Goal: Task Accomplishment & Management: Manage account settings

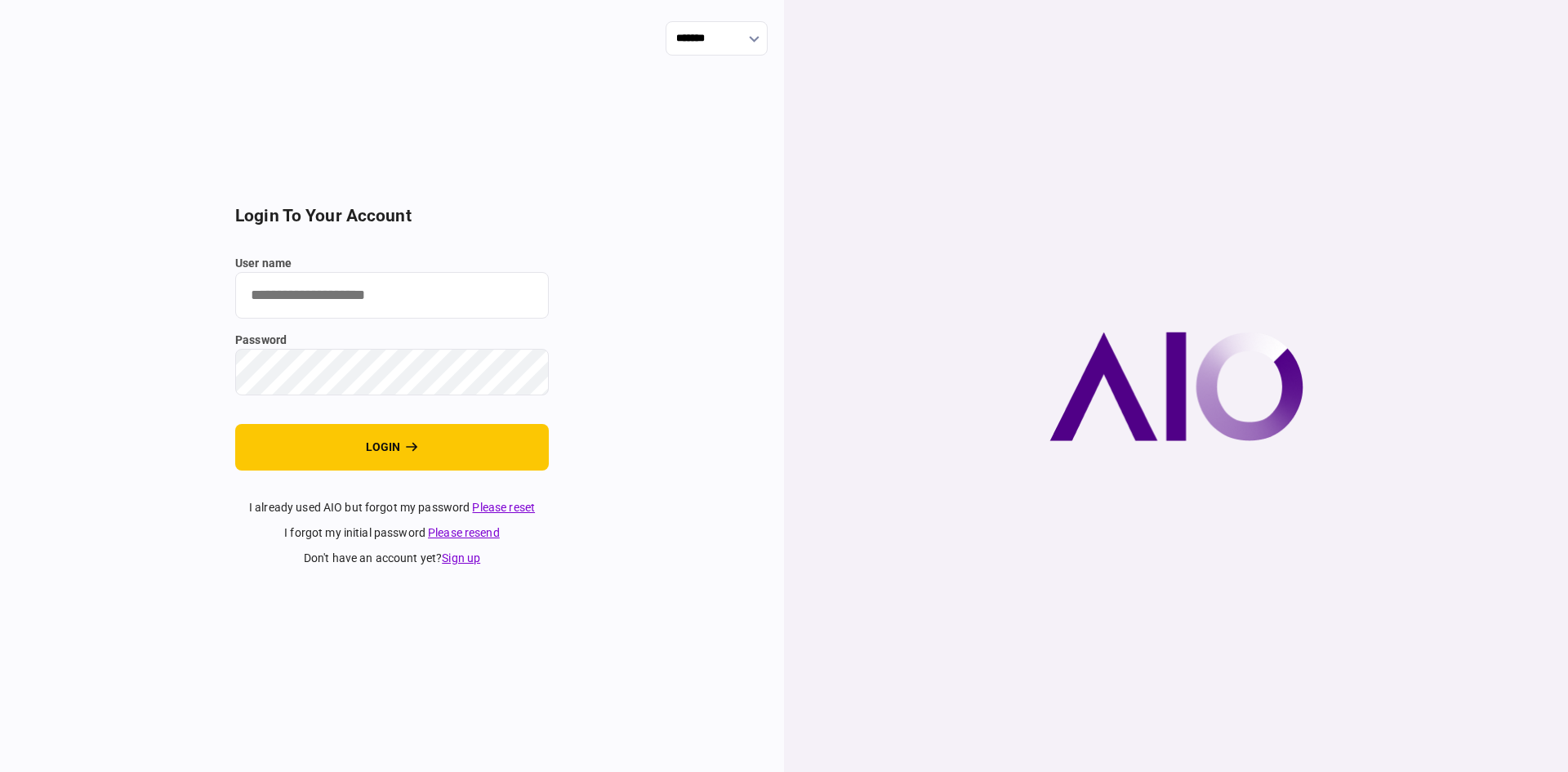
click at [291, 293] on input "user name" at bounding box center [392, 296] width 314 height 46
type input "******"
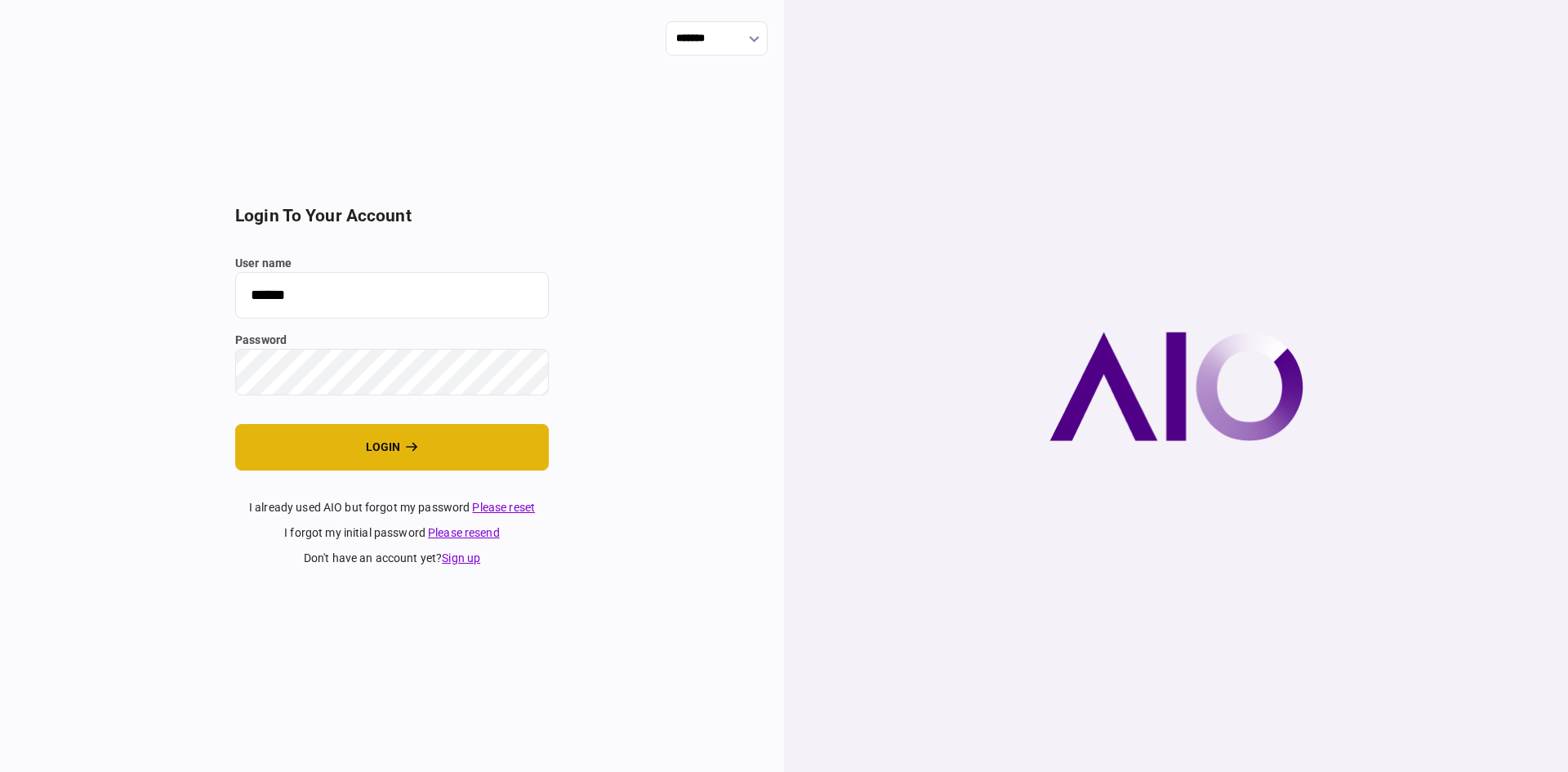
click at [329, 449] on button "login" at bounding box center [392, 447] width 314 height 46
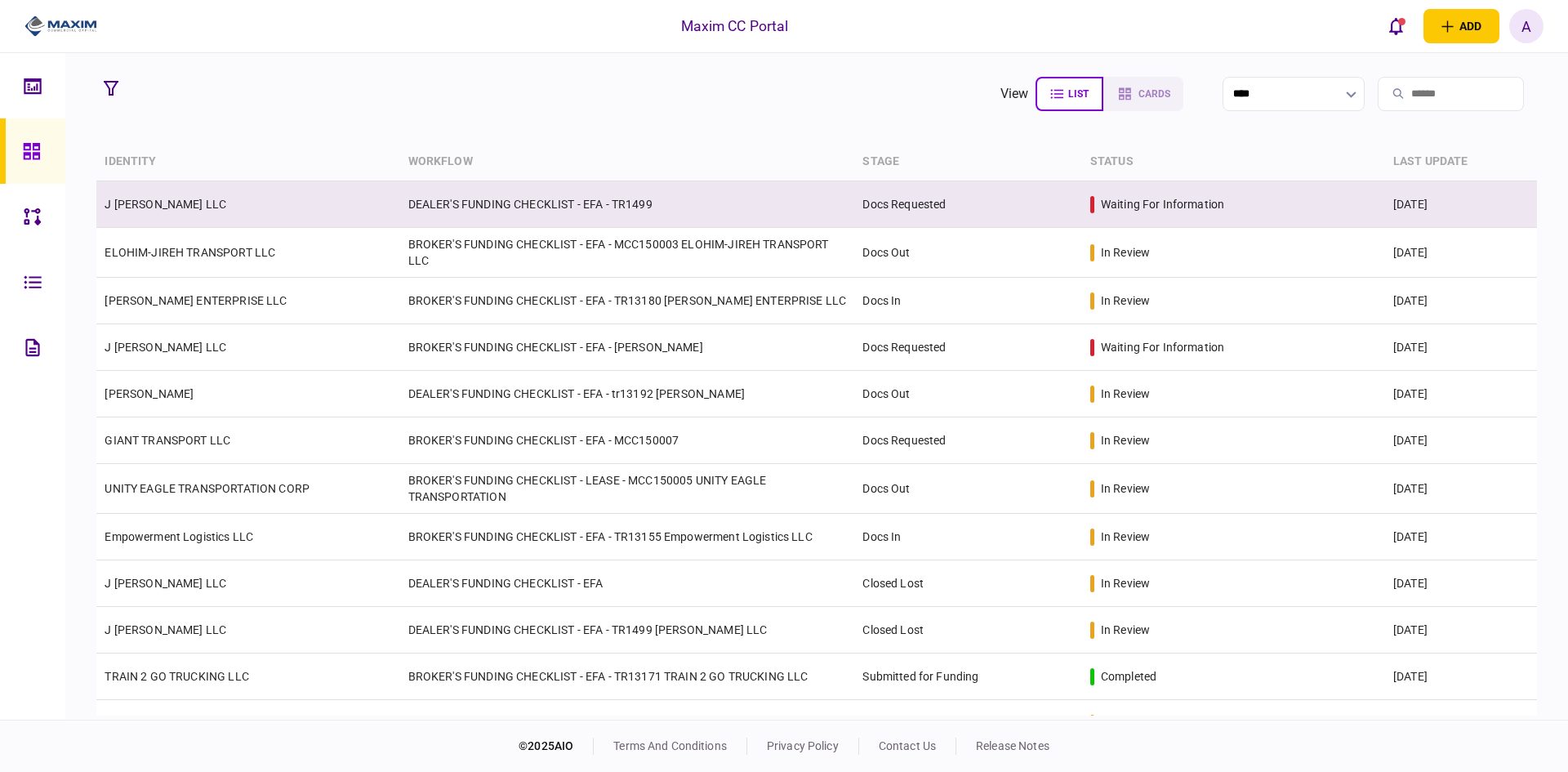
click at [138, 199] on link "J [PERSON_NAME] LLC" at bounding box center [165, 204] width 122 height 13
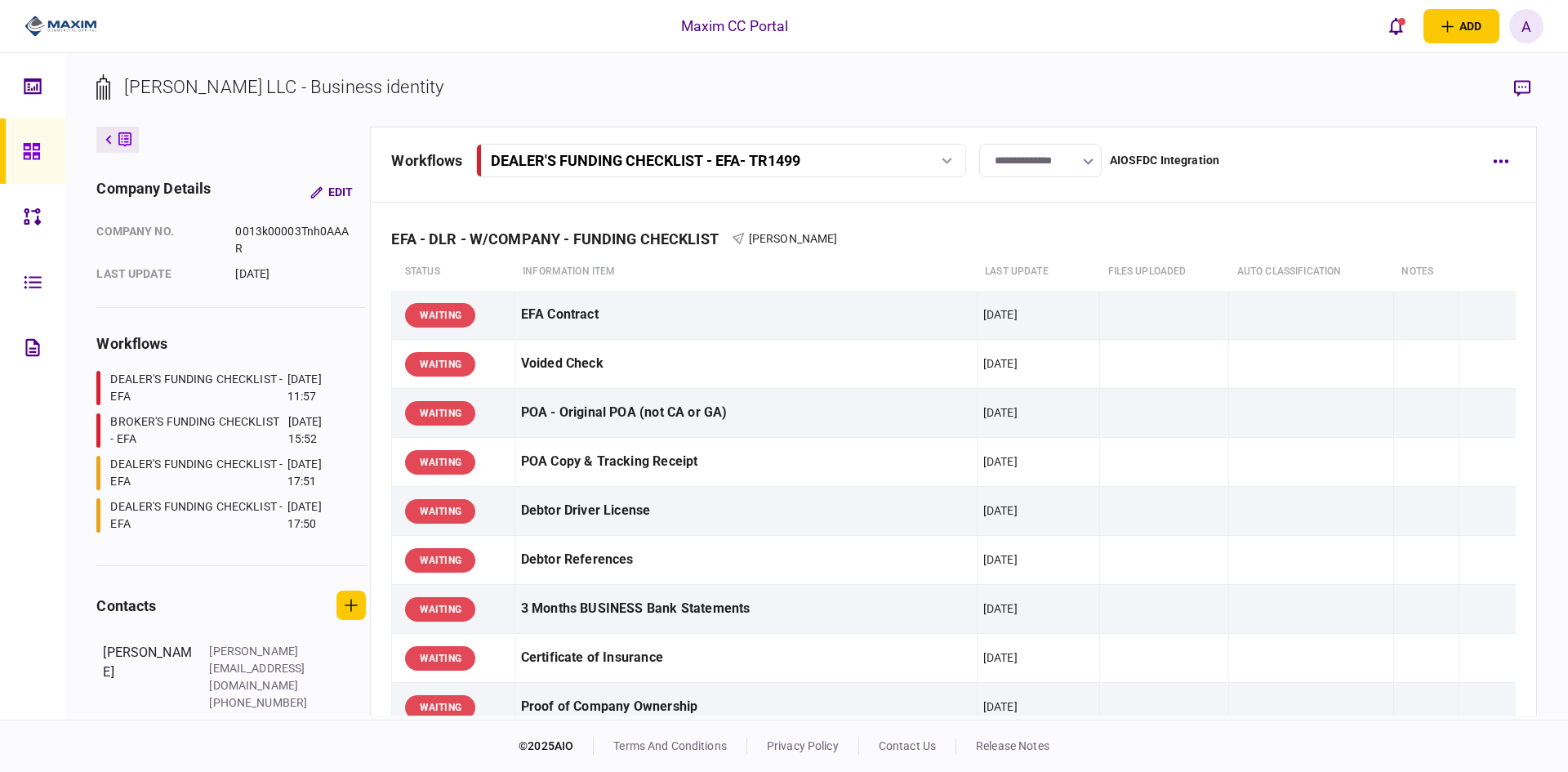
scroll to position [81, 0]
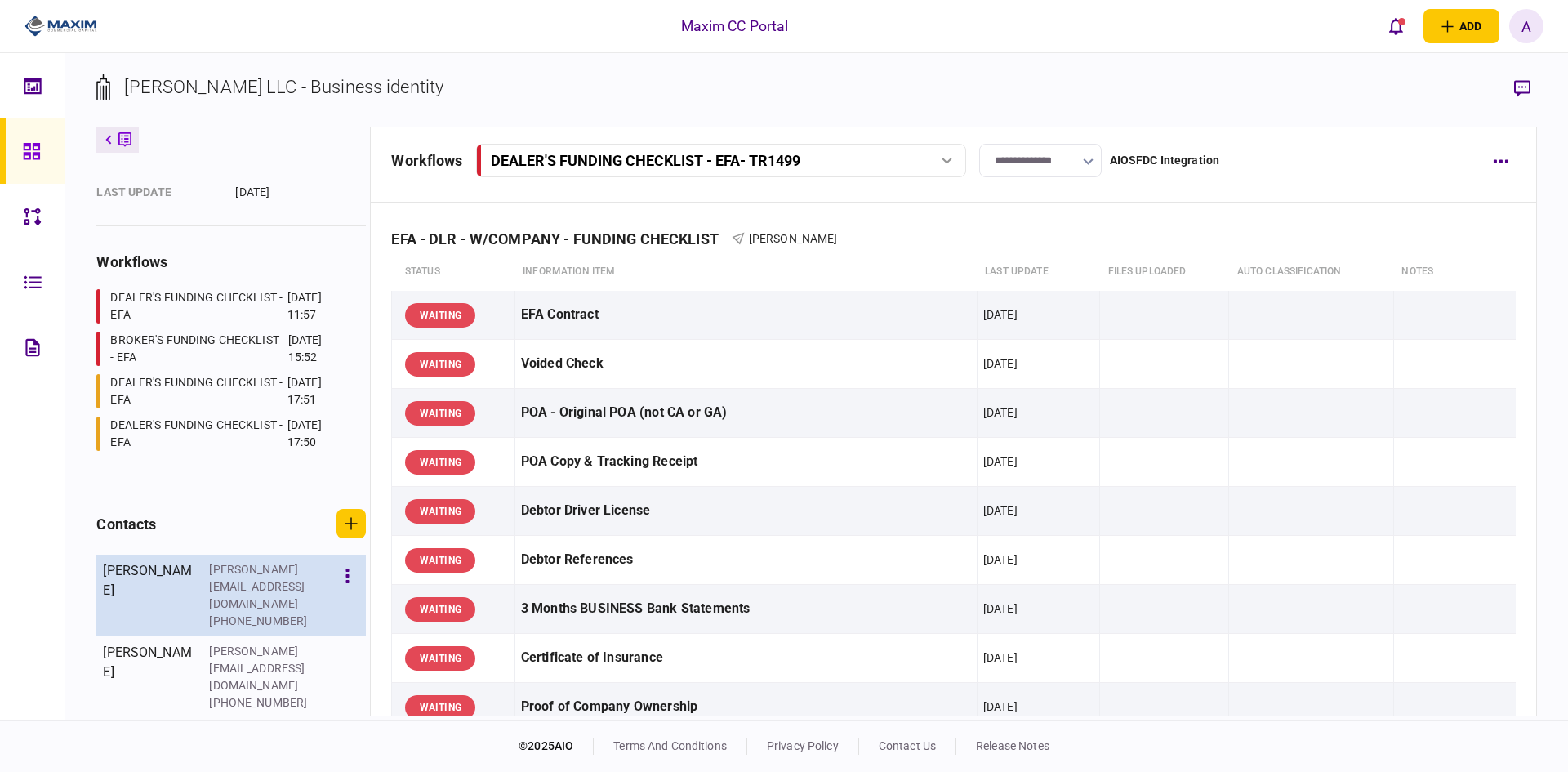
click at [138, 569] on div "Laura Dolphin" at bounding box center [147, 596] width 90 height 68
click at [345, 574] on icon "button" at bounding box center [347, 576] width 4 height 16
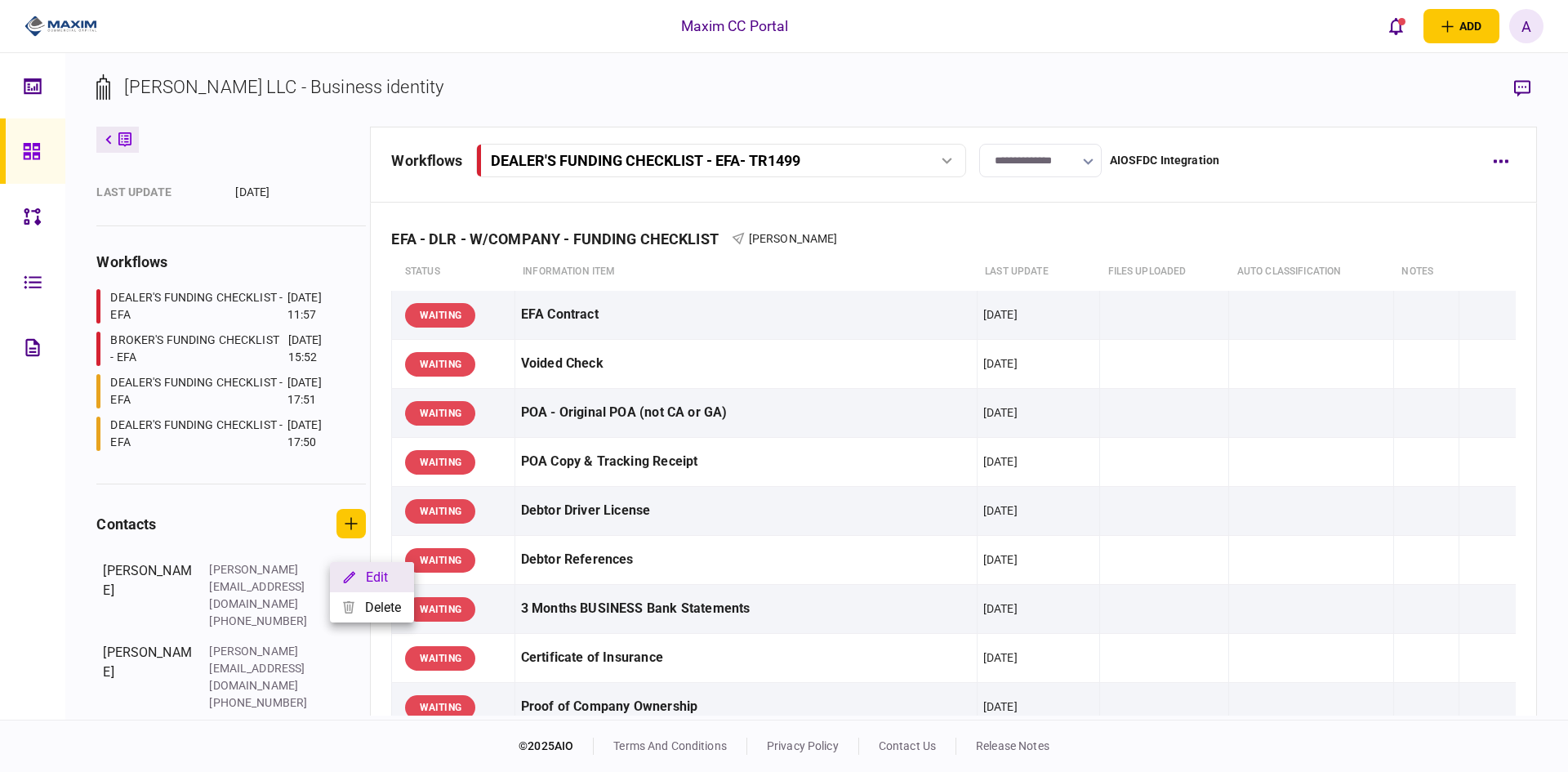
click at [375, 576] on button "Edit" at bounding box center [371, 577] width 84 height 30
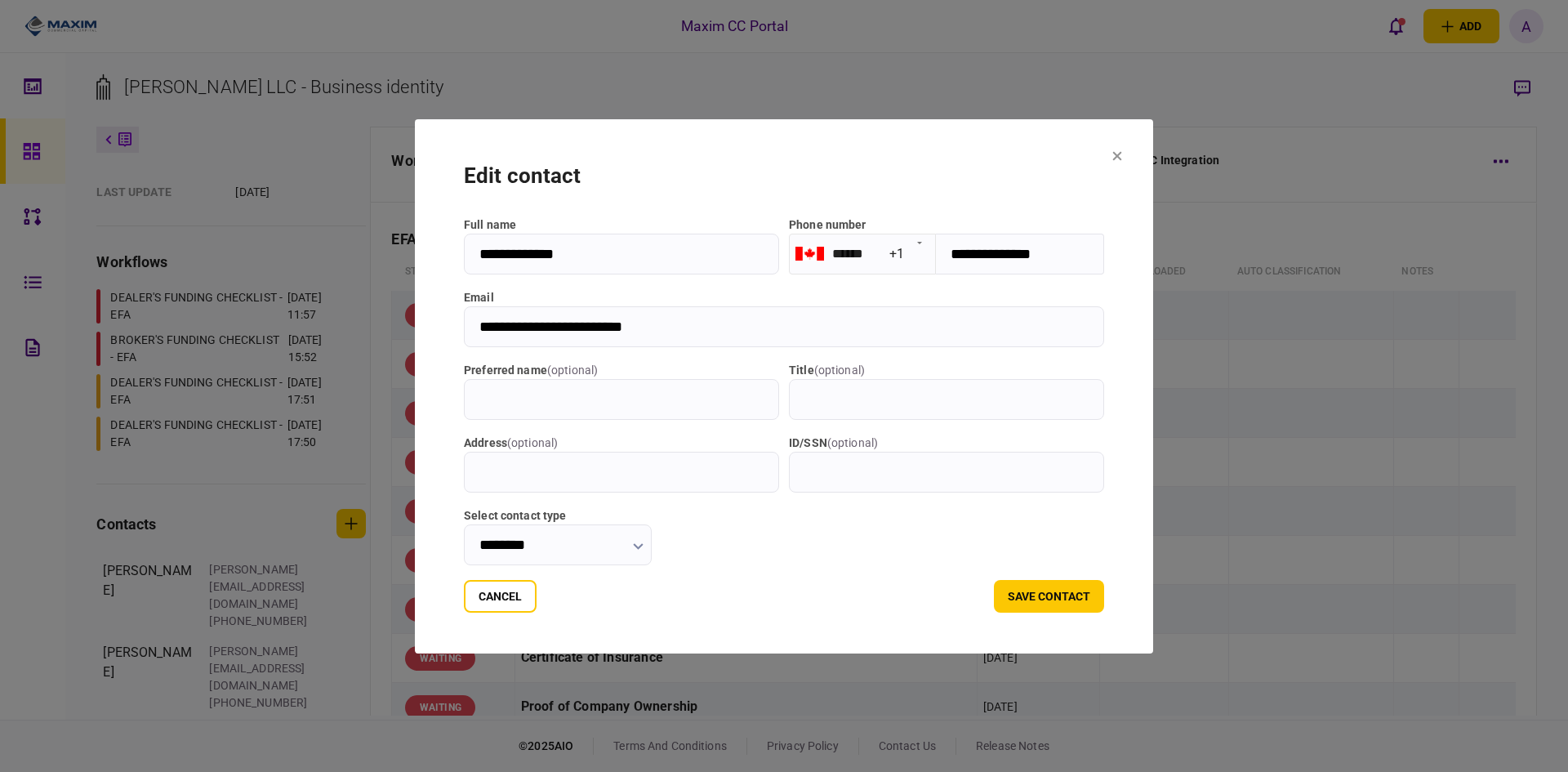
click at [517, 256] on input "**********" at bounding box center [622, 254] width 316 height 41
type input "**********"
click at [1089, 594] on button "save contact" at bounding box center [1048, 596] width 110 height 32
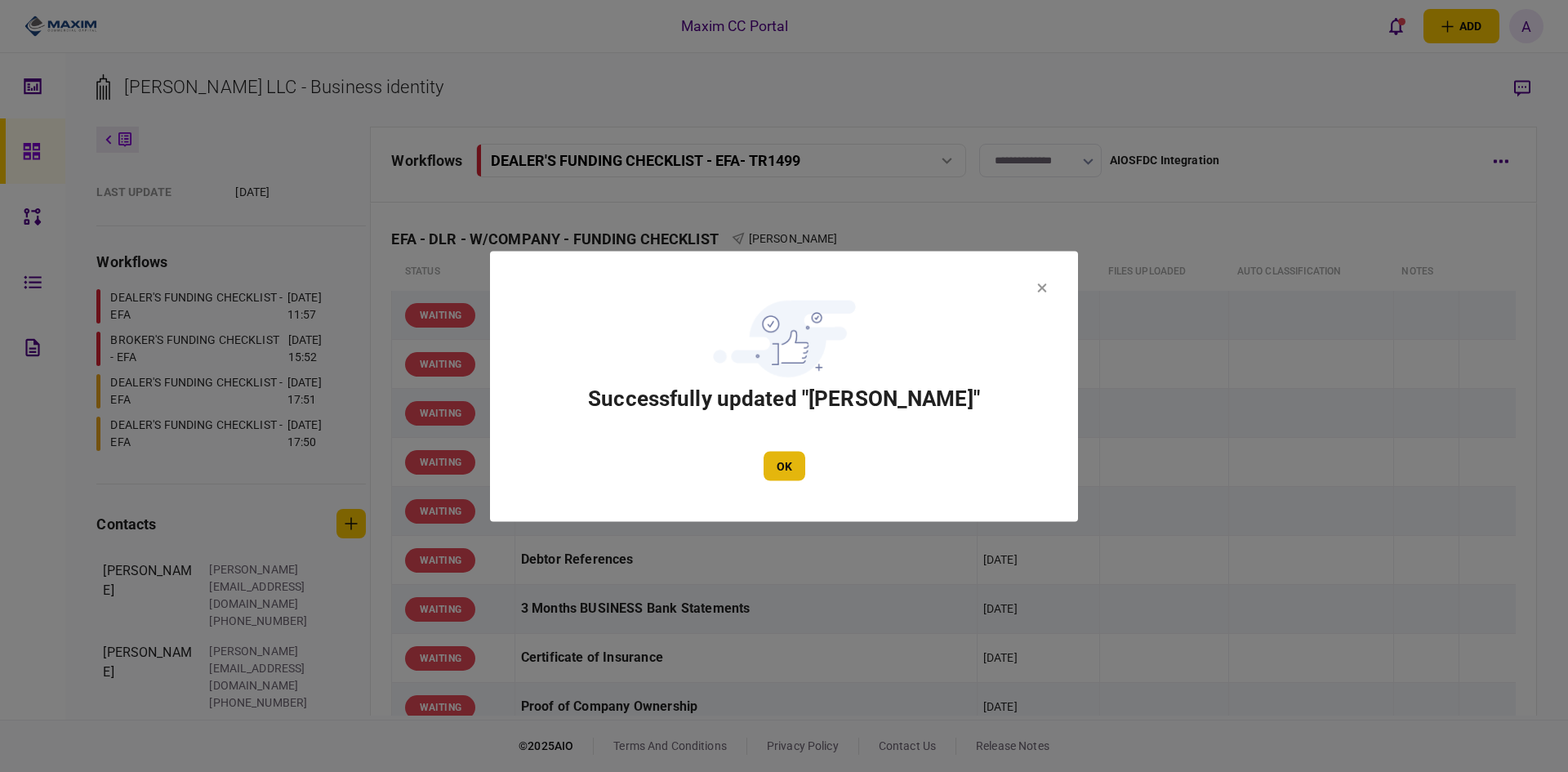
click at [790, 458] on button "OK" at bounding box center [784, 465] width 42 height 30
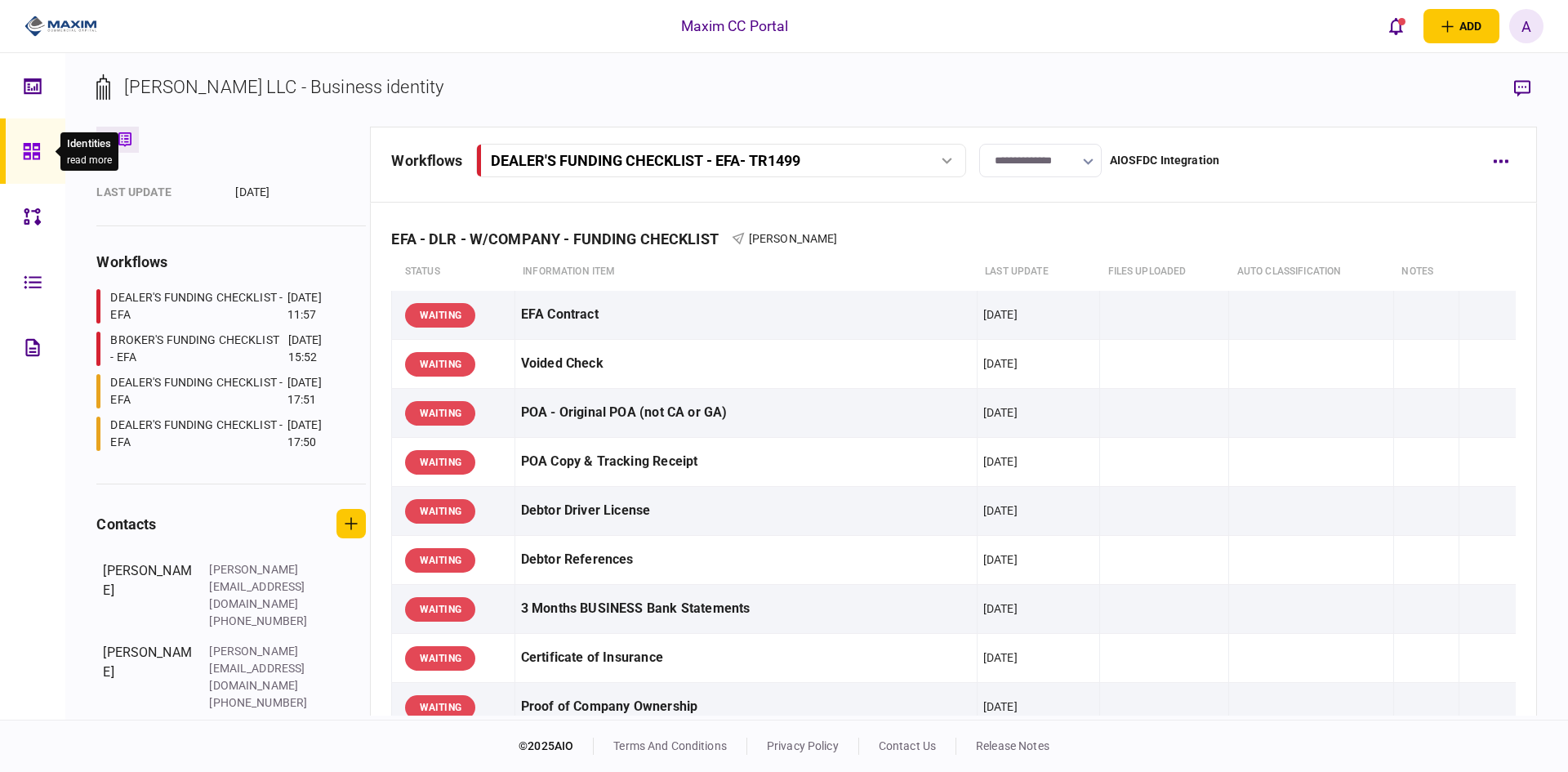
click at [31, 155] on icon at bounding box center [31, 151] width 18 height 18
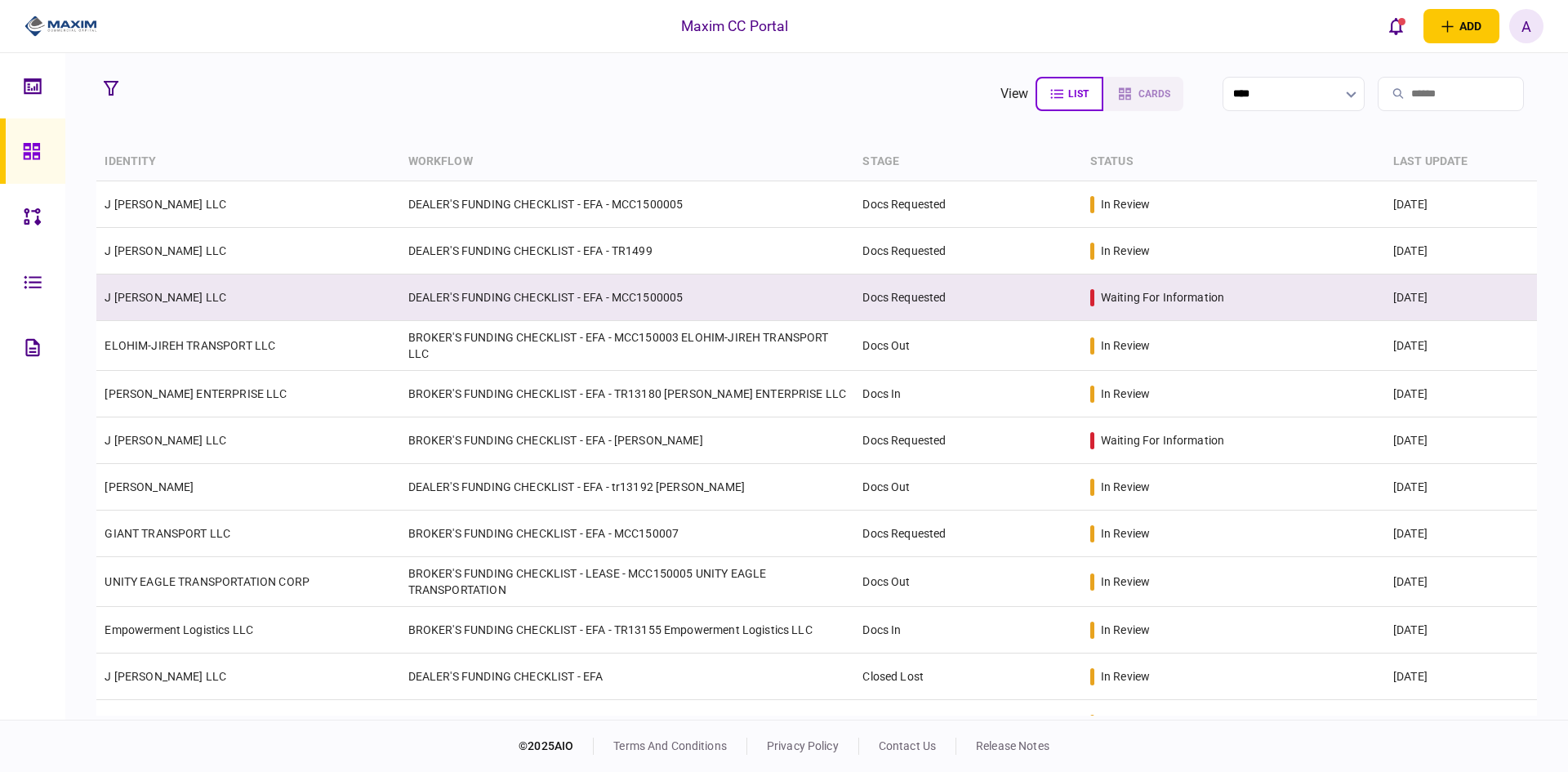
click at [499, 295] on td "DEALER'S FUNDING CHECKLIST - EFA - MCC1500005" at bounding box center [628, 297] width 455 height 46
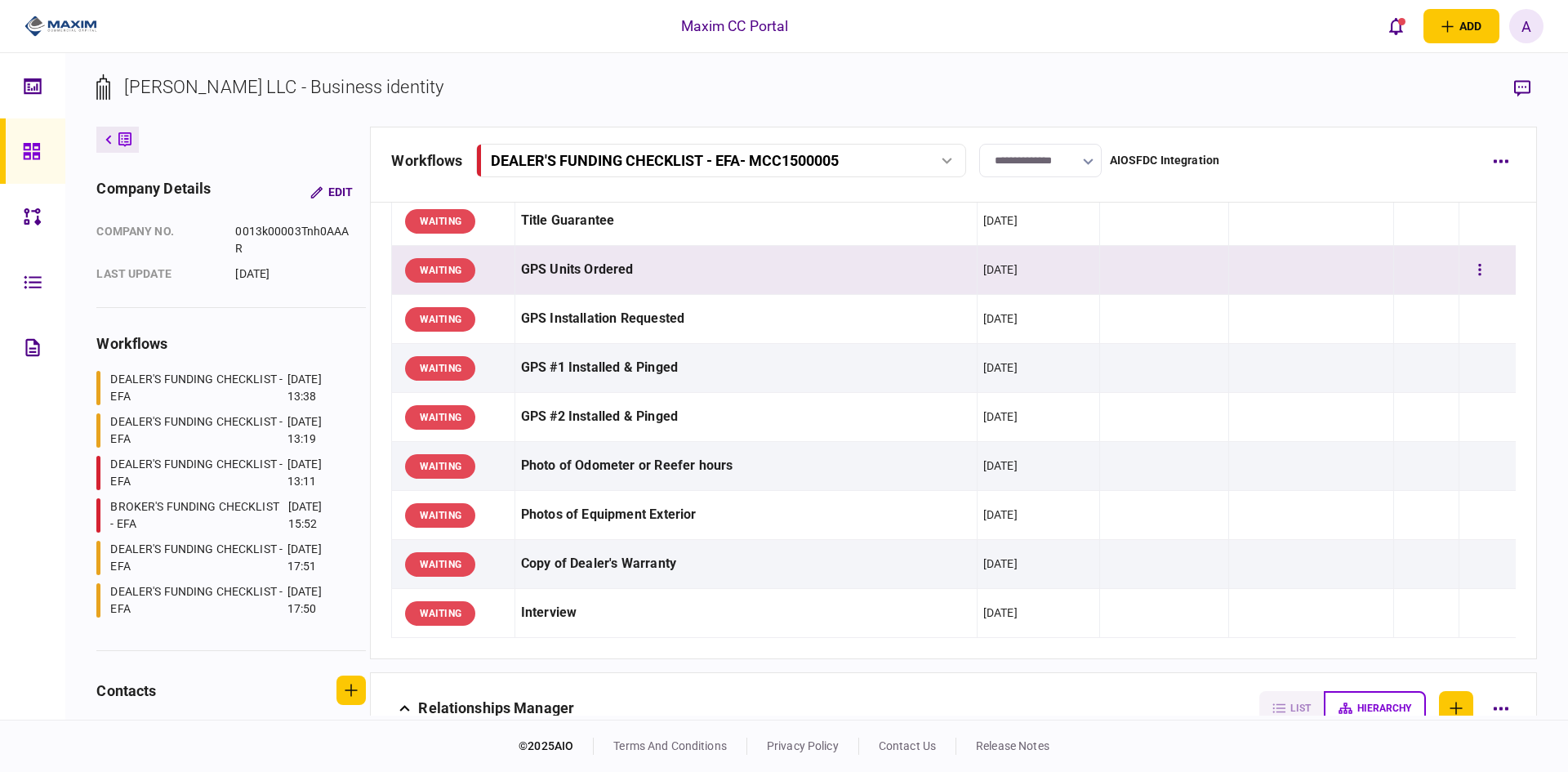
scroll to position [1237, 0]
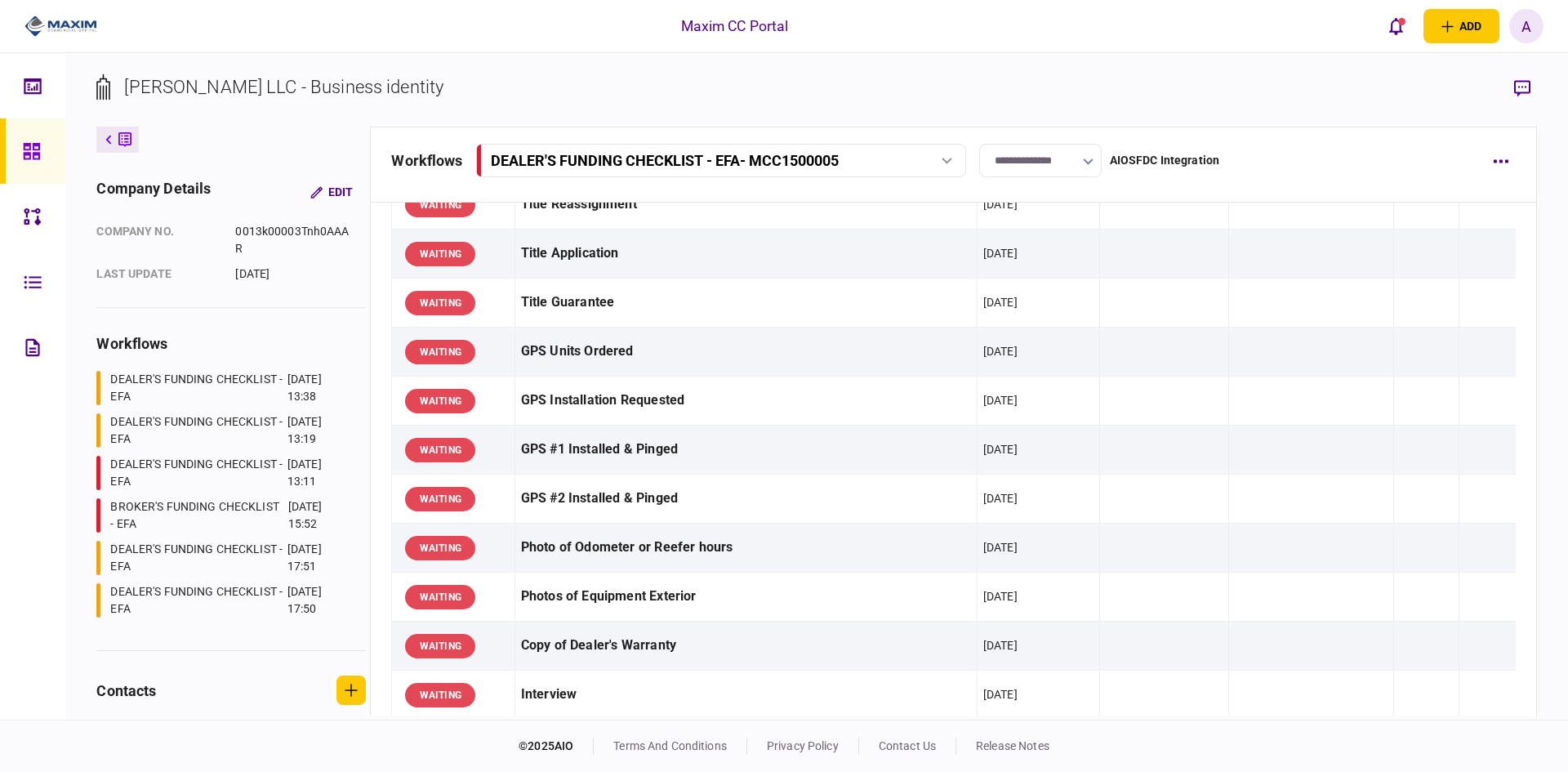
click at [29, 146] on icon at bounding box center [31, 151] width 18 height 18
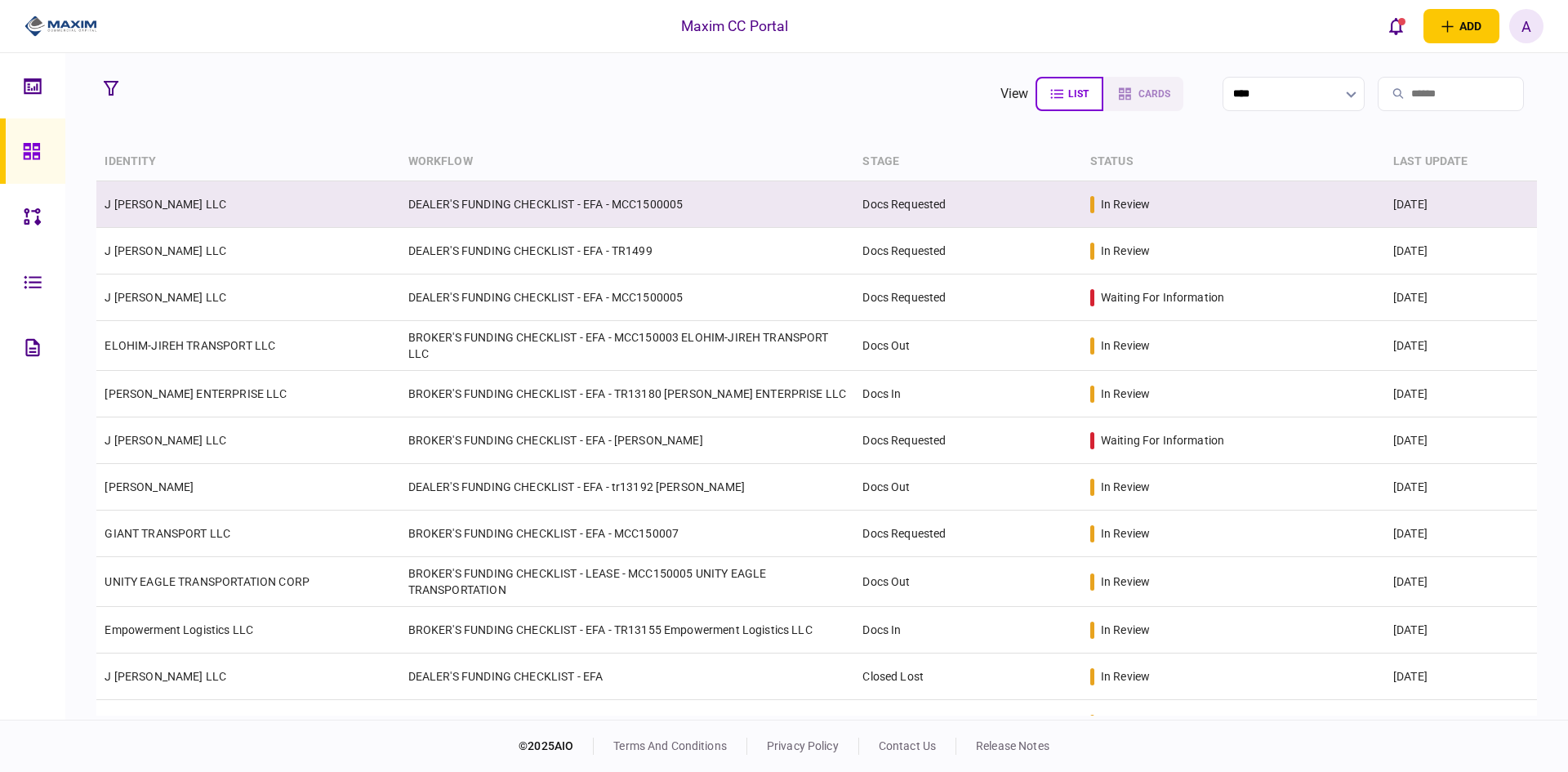
click at [576, 198] on td "DEALER'S FUNDING CHECKLIST - EFA - MCC1500005" at bounding box center [628, 204] width 455 height 46
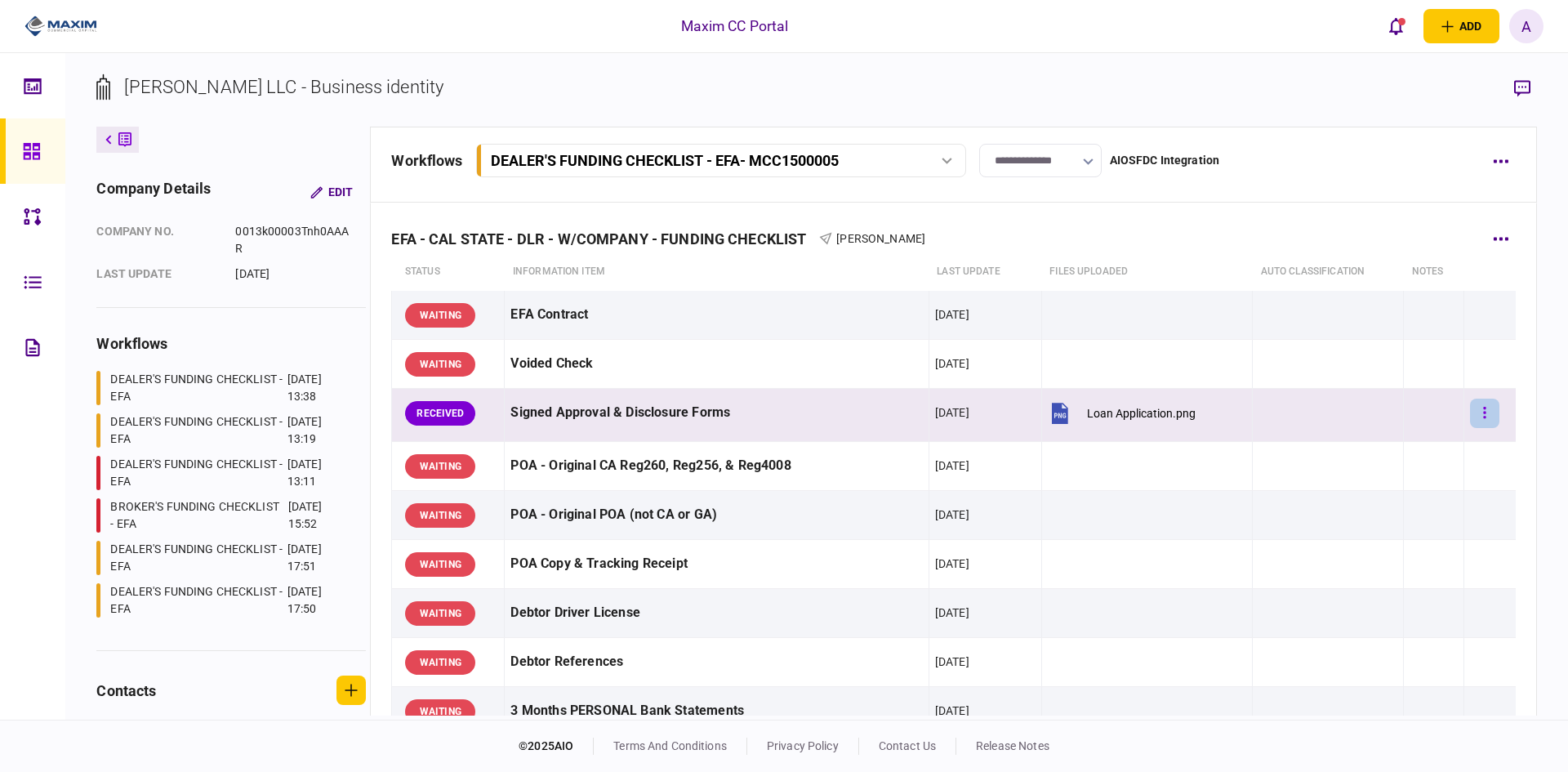
click at [1478, 417] on button "button" at bounding box center [1485, 414] width 30 height 30
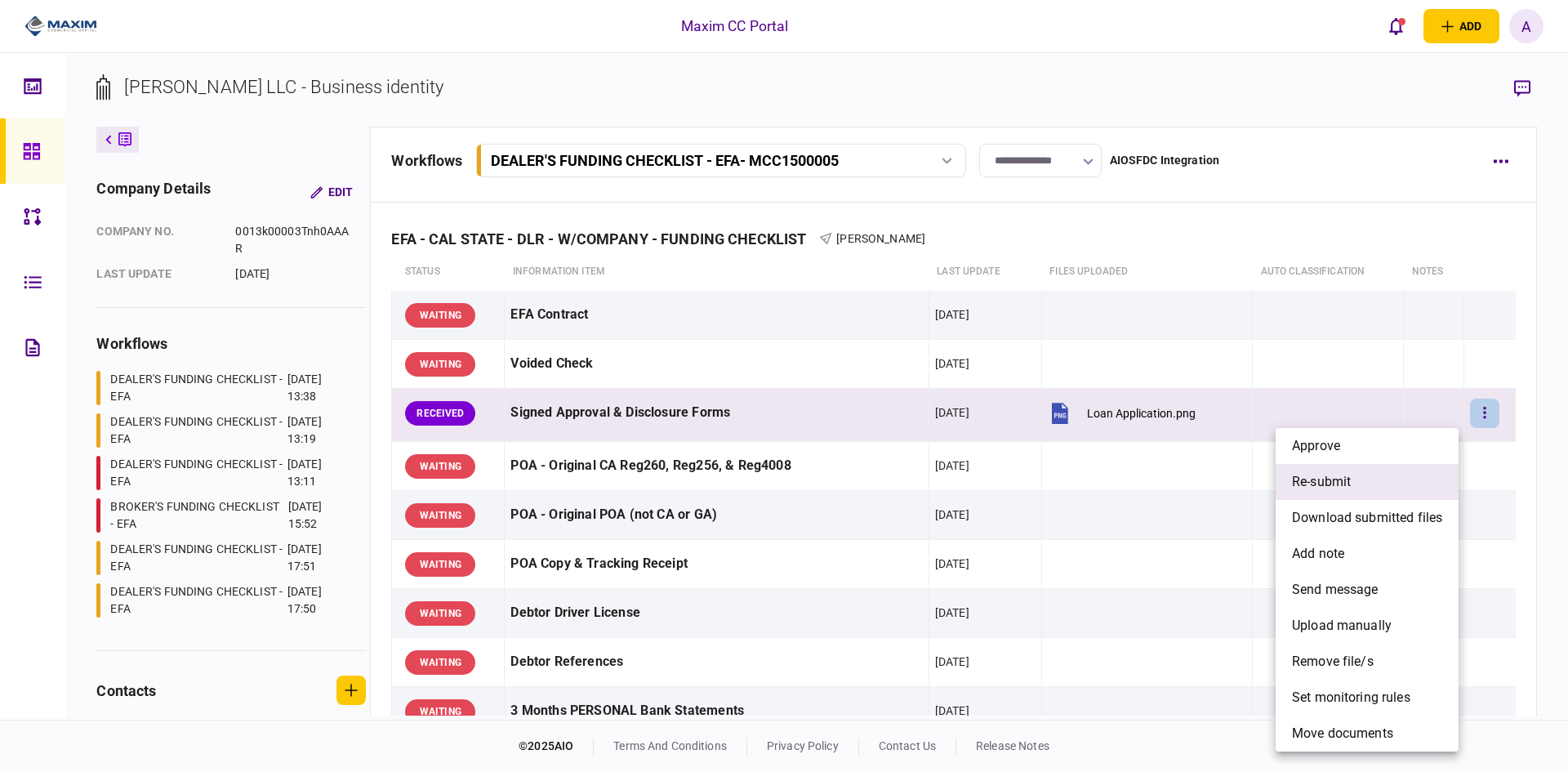
click at [1345, 481] on span "re-submit" at bounding box center [1322, 481] width 59 height 19
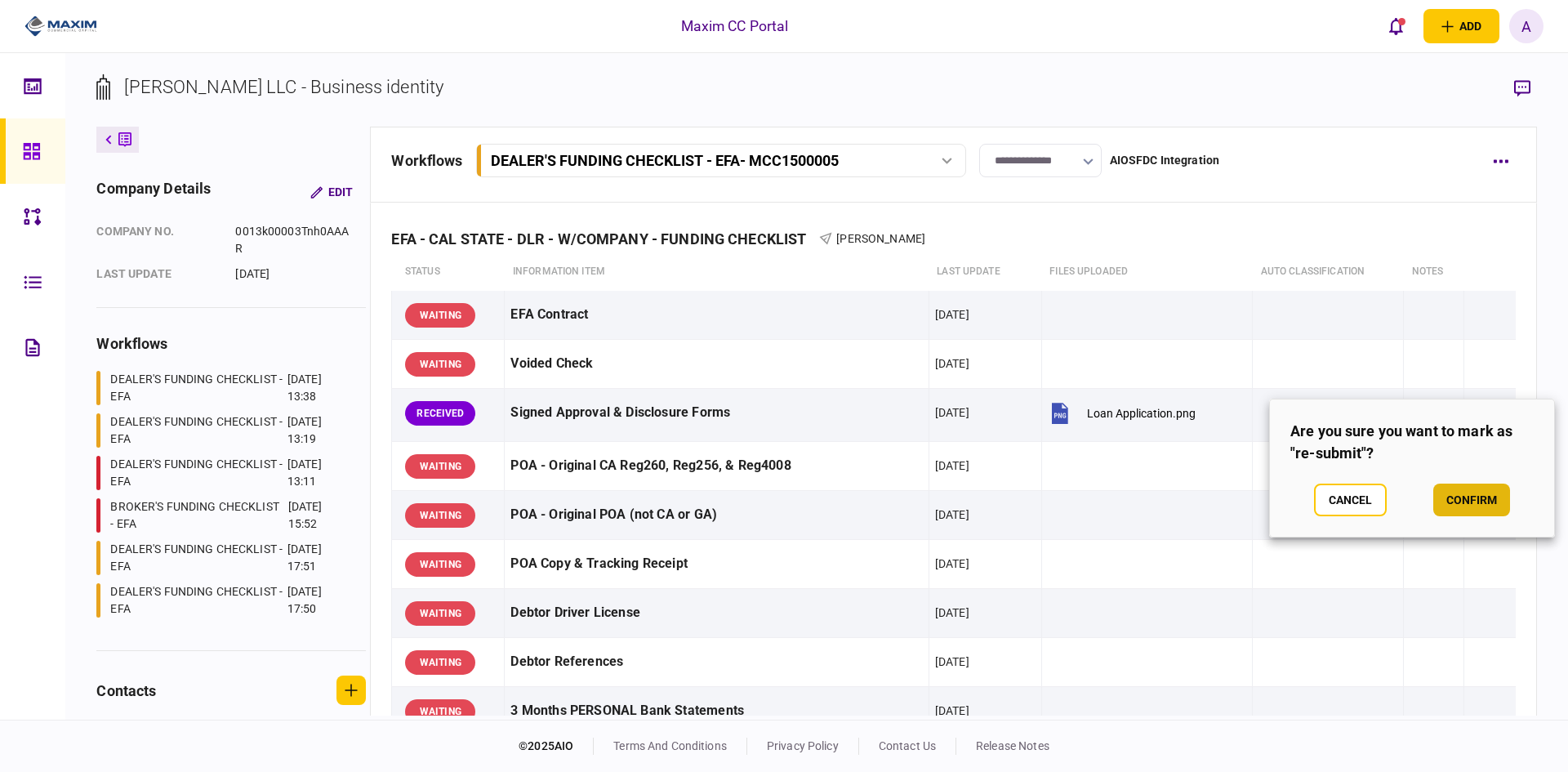
click at [1467, 500] on button "confirm" at bounding box center [1471, 500] width 77 height 32
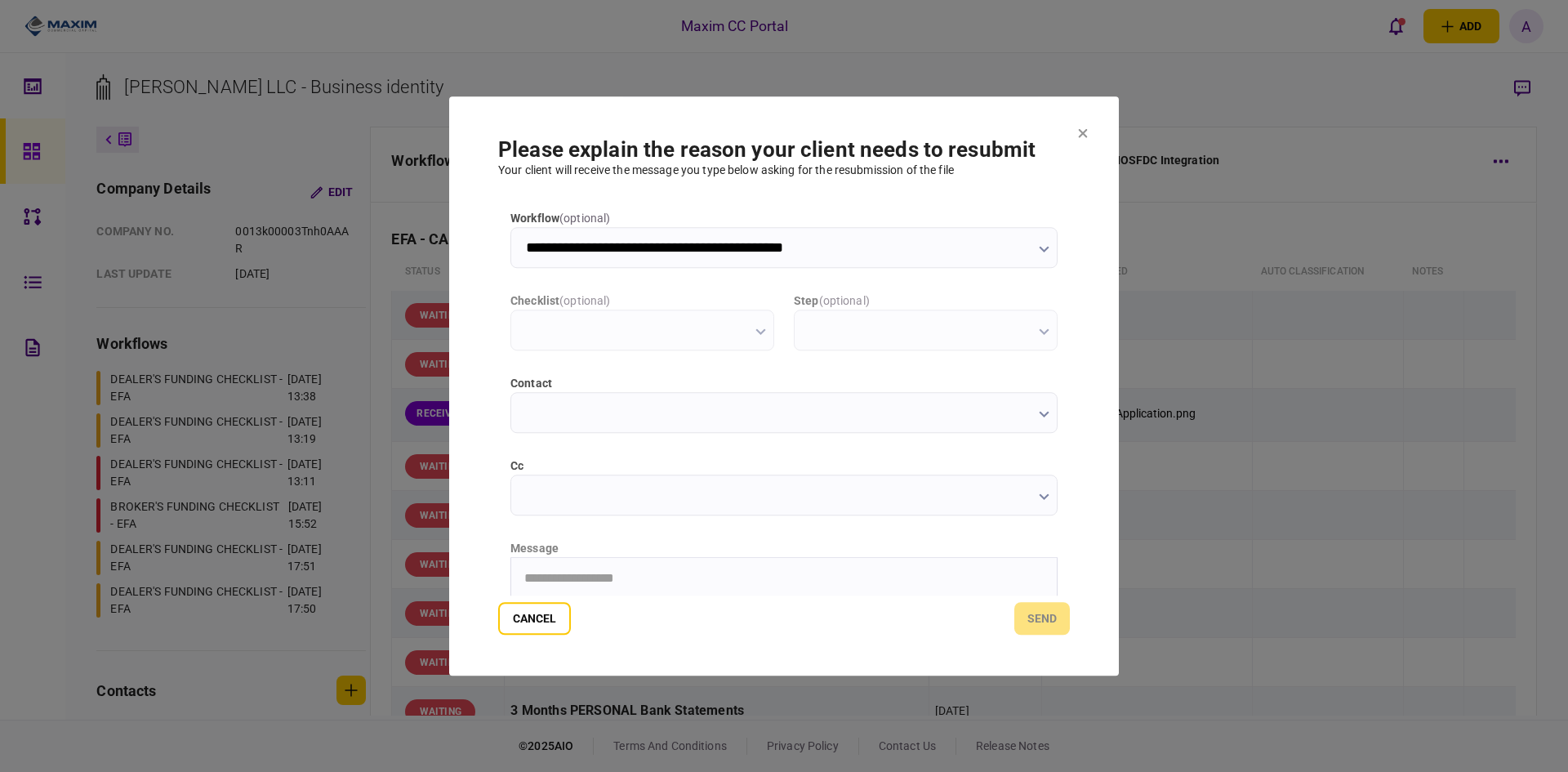
type input "**********"
click at [592, 487] on input "cc" at bounding box center [784, 495] width 547 height 41
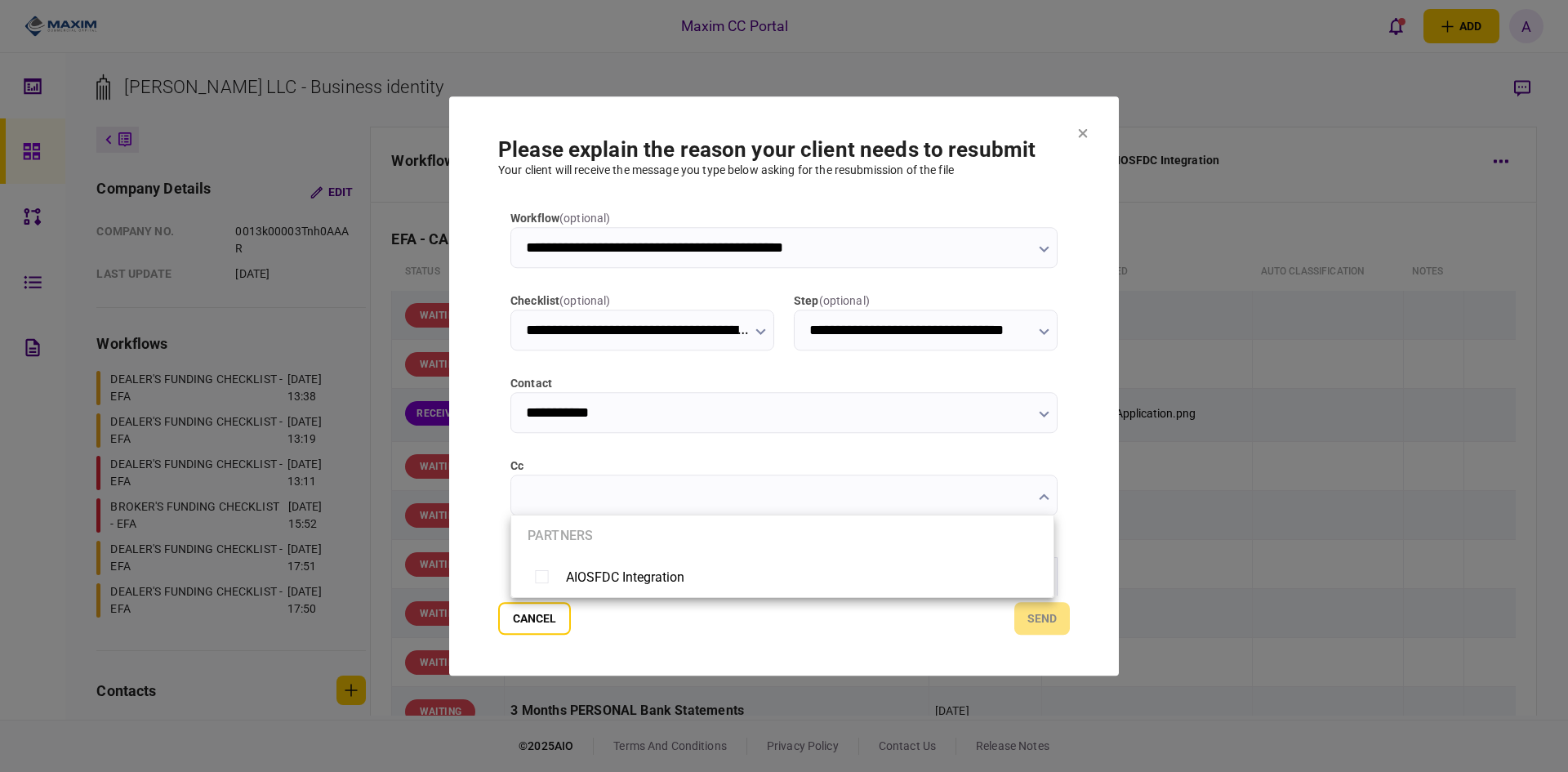
click at [478, 501] on div at bounding box center [784, 386] width 1568 height 772
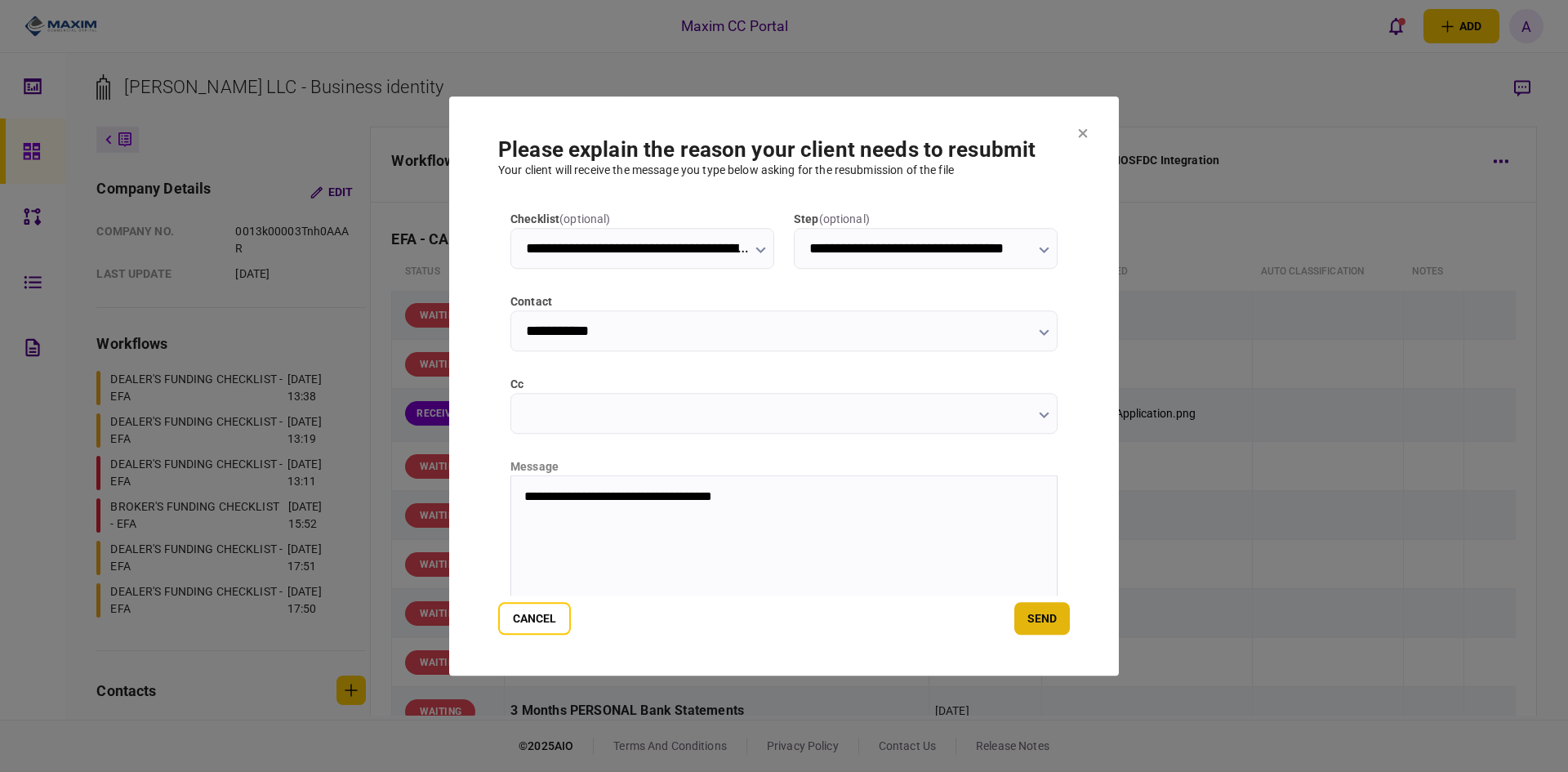
click at [1044, 615] on button "send" at bounding box center [1042, 618] width 55 height 32
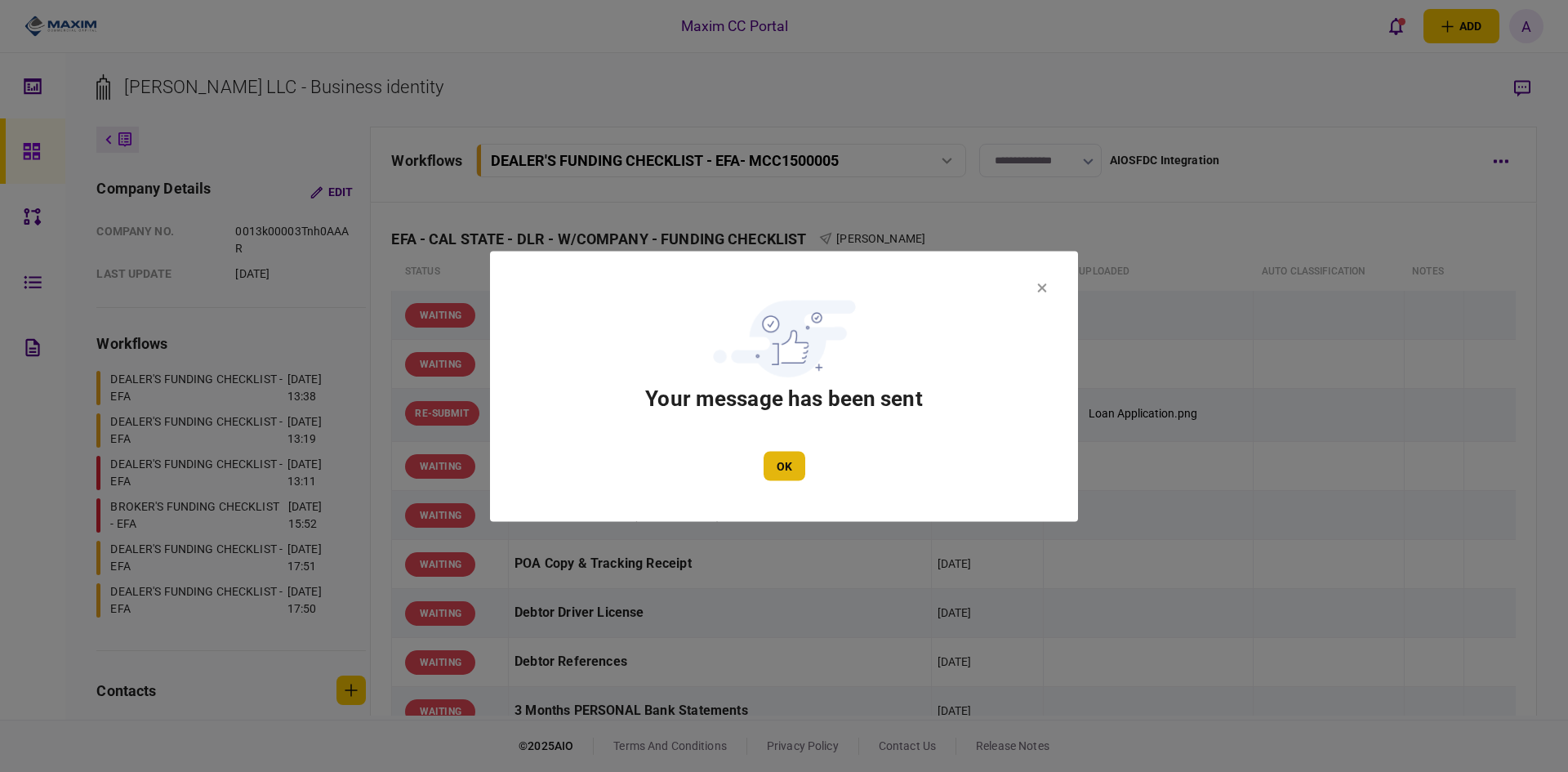
click at [784, 465] on button "OK" at bounding box center [784, 465] width 42 height 30
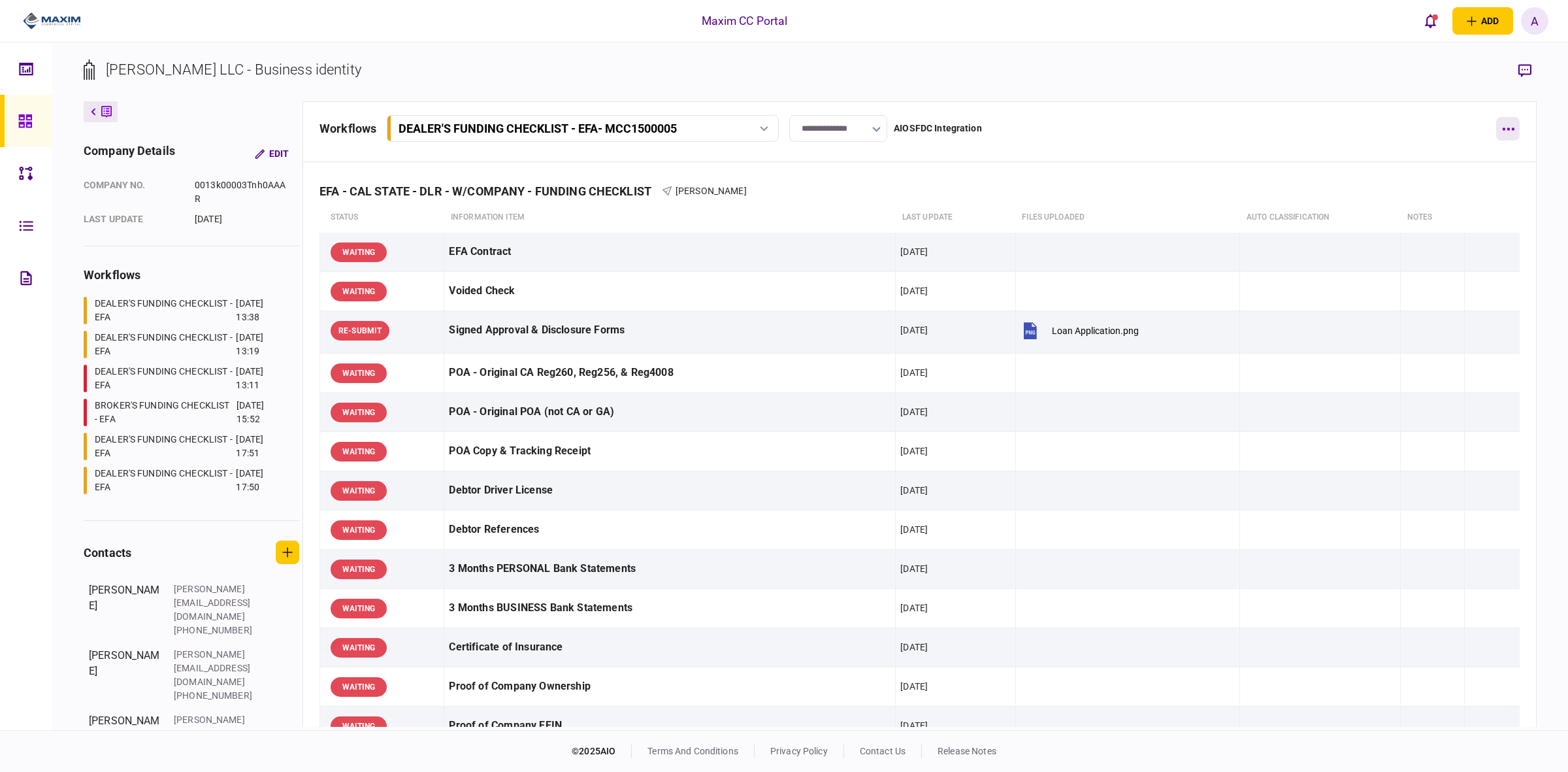
click at [1254, 126] on button "button" at bounding box center [1508, 129] width 24 height 24
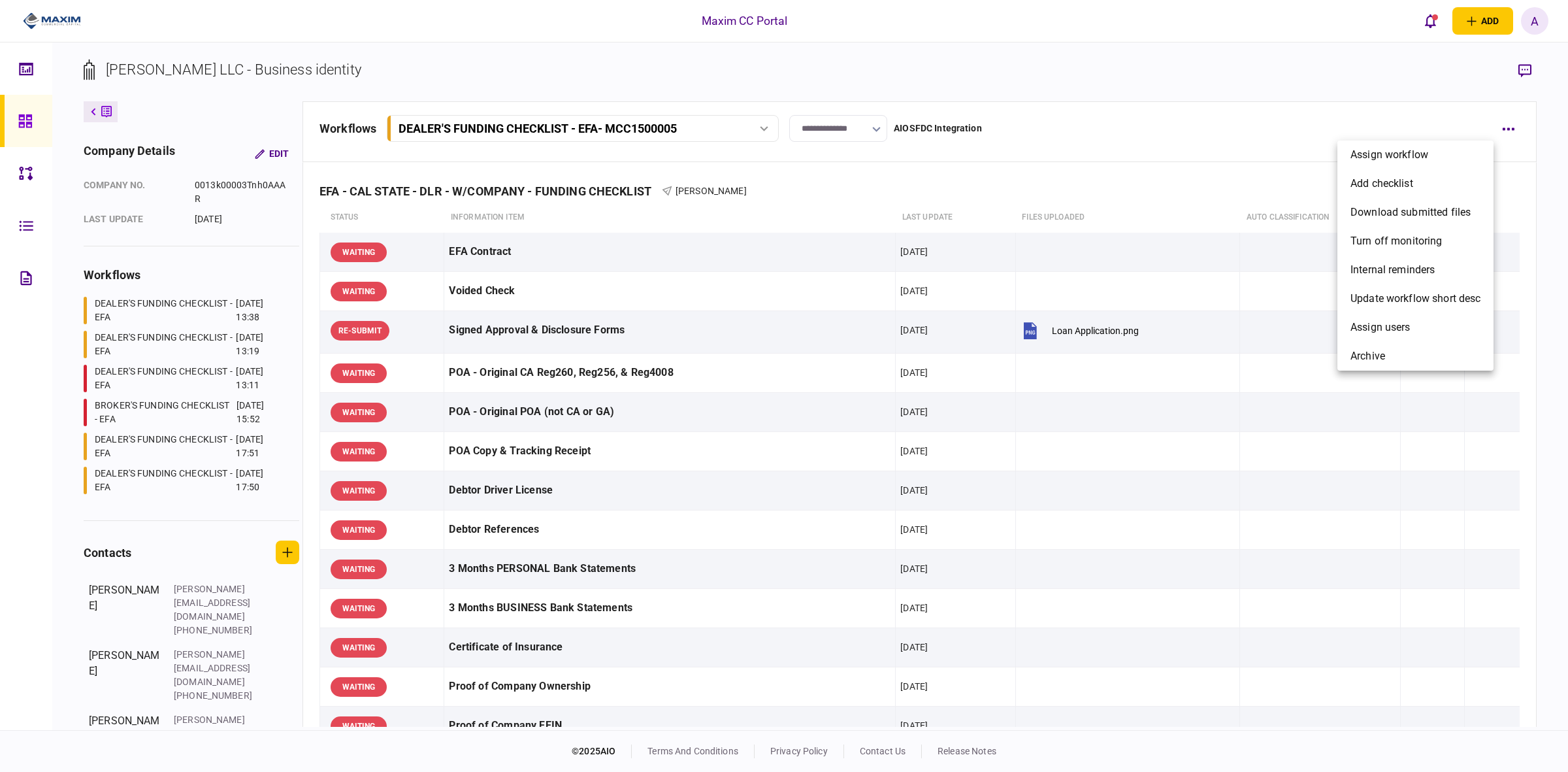
drag, startPoint x: 1001, startPoint y: 168, endPoint x: 1306, endPoint y: 191, distance: 305.9
click at [1002, 168] on div at bounding box center [784, 386] width 1568 height 772
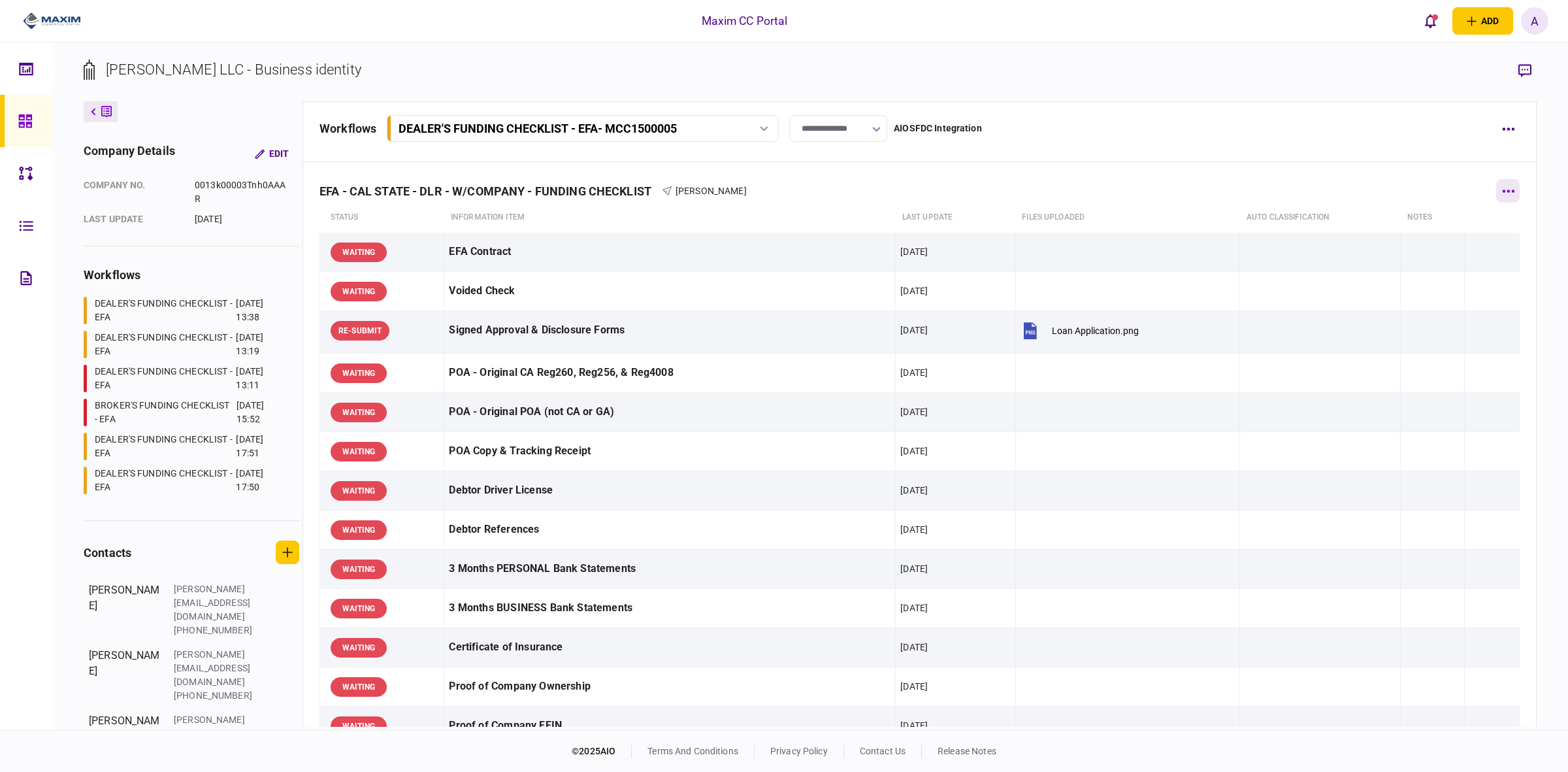
click at [1254, 190] on icon "button" at bounding box center [1508, 191] width 13 height 3
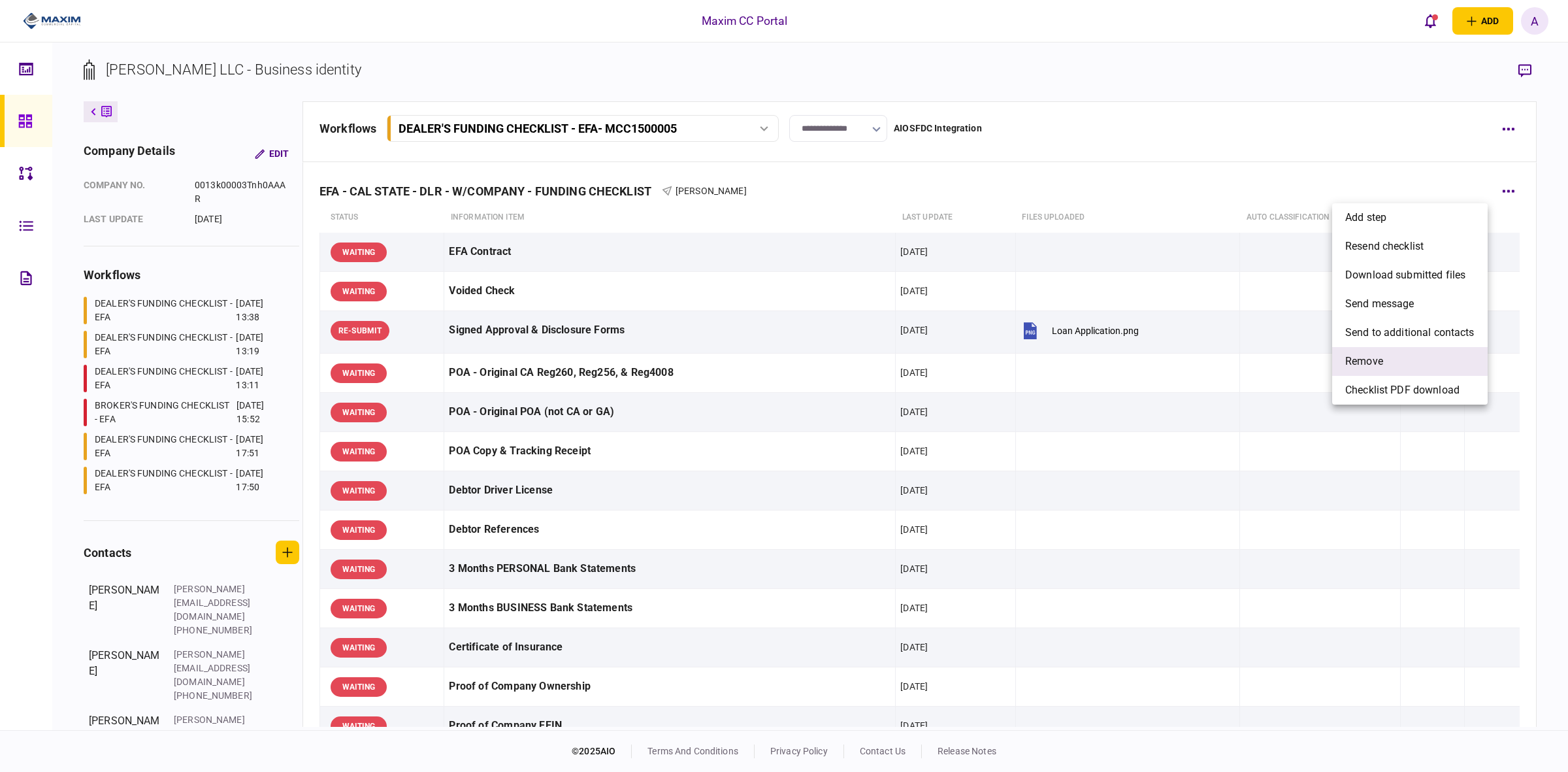
click at [1254, 358] on span "remove" at bounding box center [1364, 361] width 38 height 16
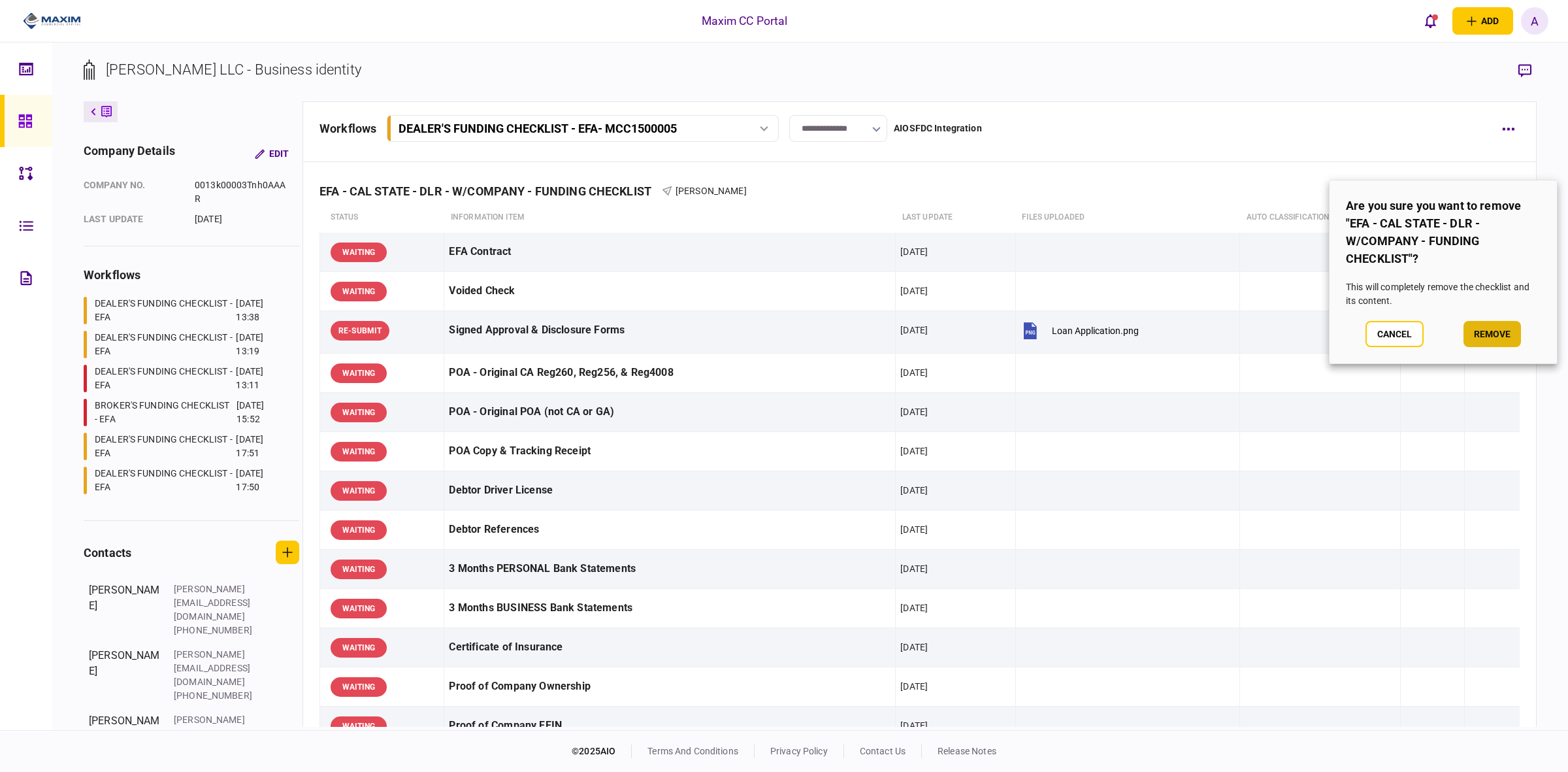
click at [1254, 333] on button "remove" at bounding box center [1493, 333] width 58 height 26
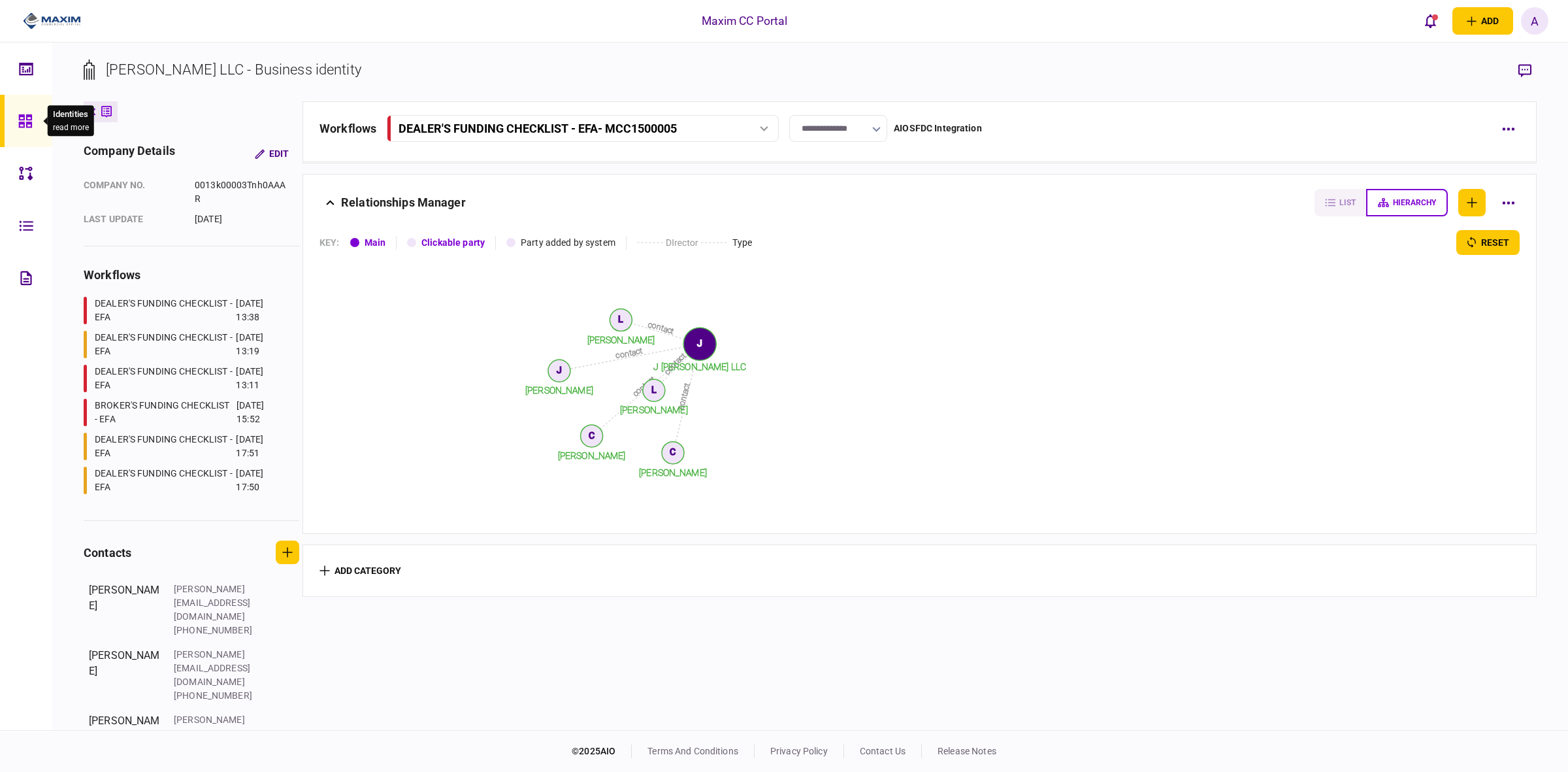
click at [30, 114] on icon at bounding box center [25, 121] width 14 height 15
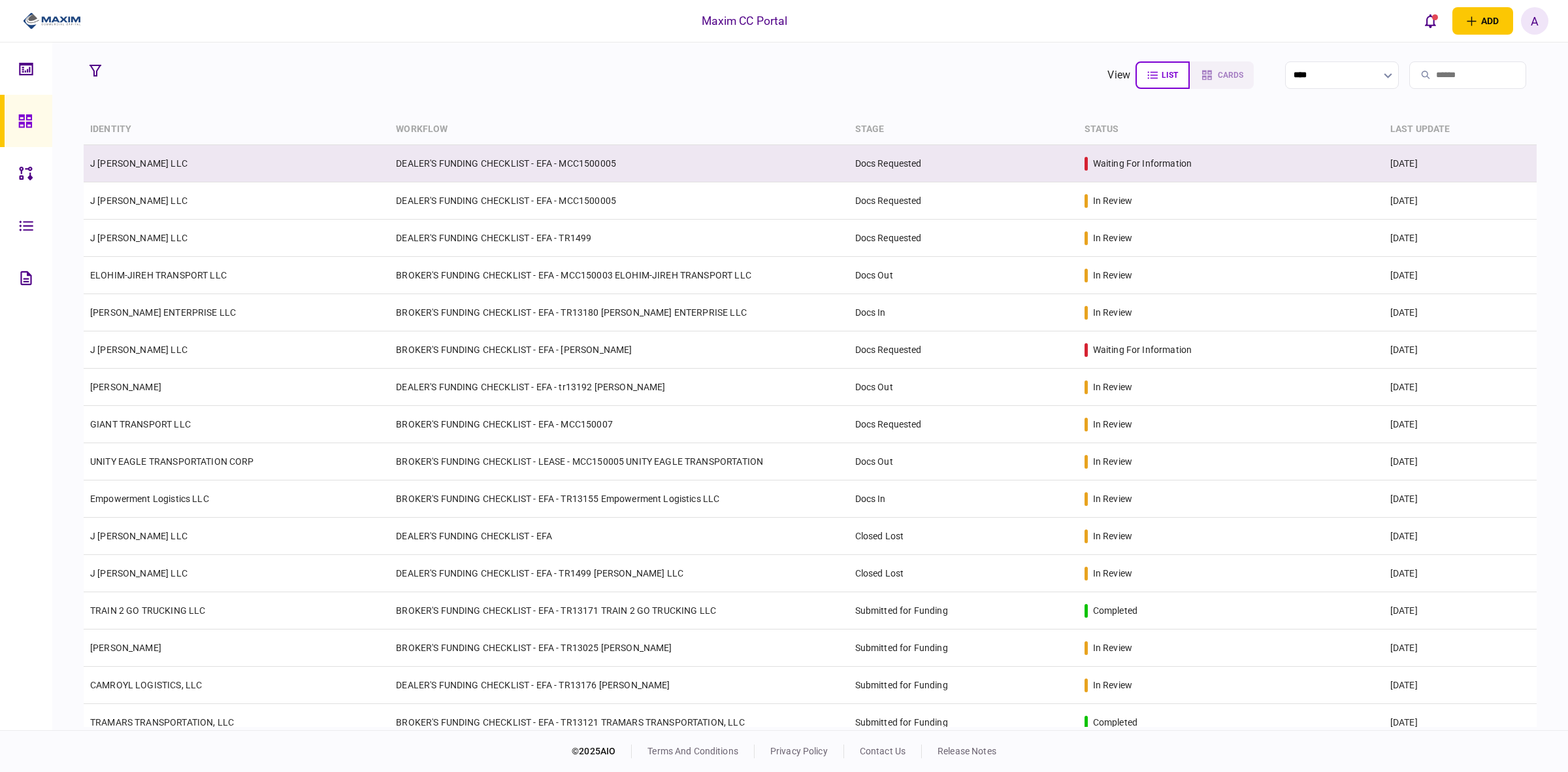
click at [505, 158] on td "DEALER'S FUNDING CHECKLIST - EFA - MCC1500005" at bounding box center [618, 163] width 459 height 37
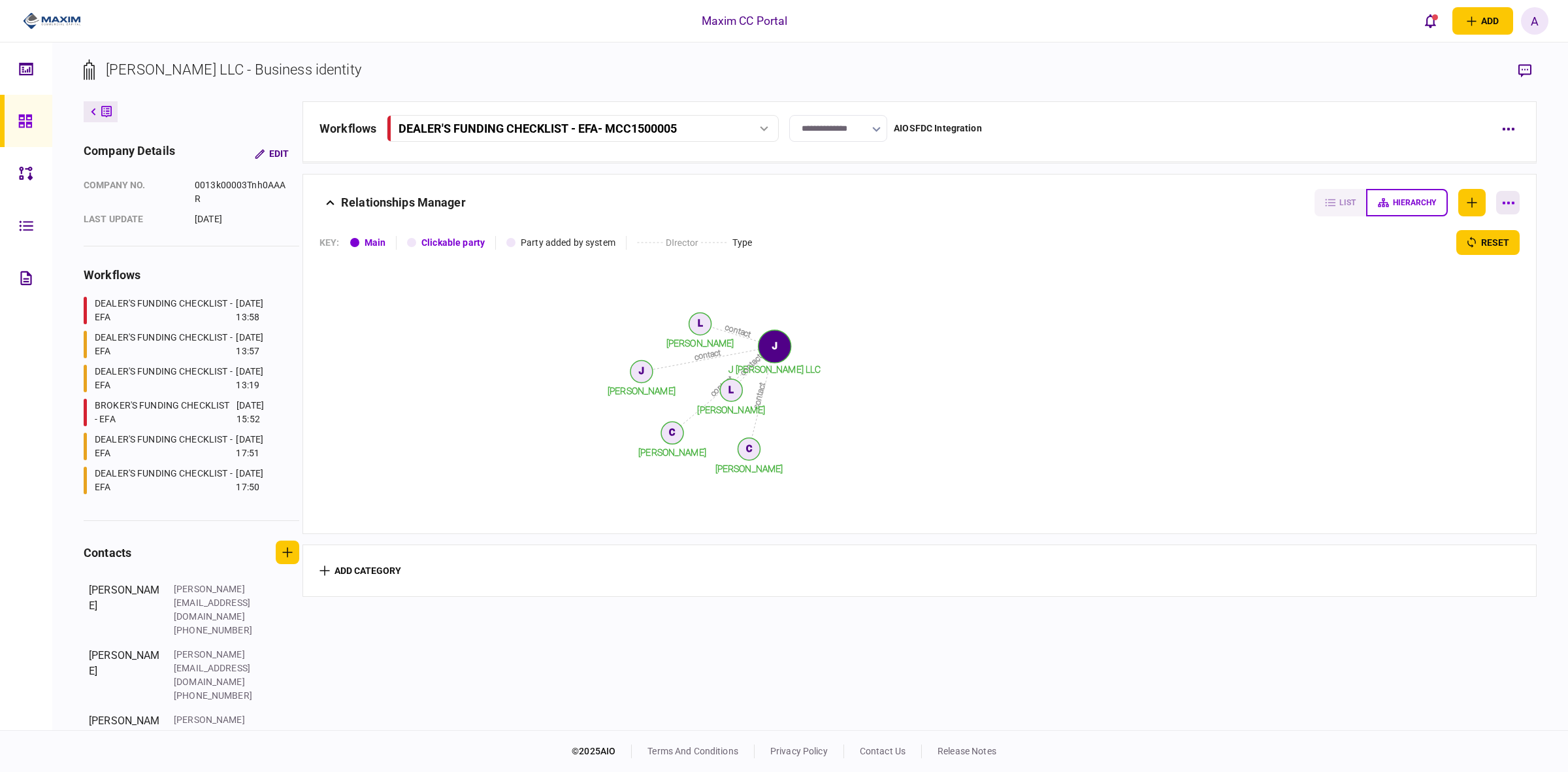
click at [1254, 201] on button "button" at bounding box center [1508, 202] width 24 height 24
click at [1254, 207] on div at bounding box center [784, 386] width 1568 height 772
click at [1254, 133] on button "button" at bounding box center [1508, 129] width 24 height 24
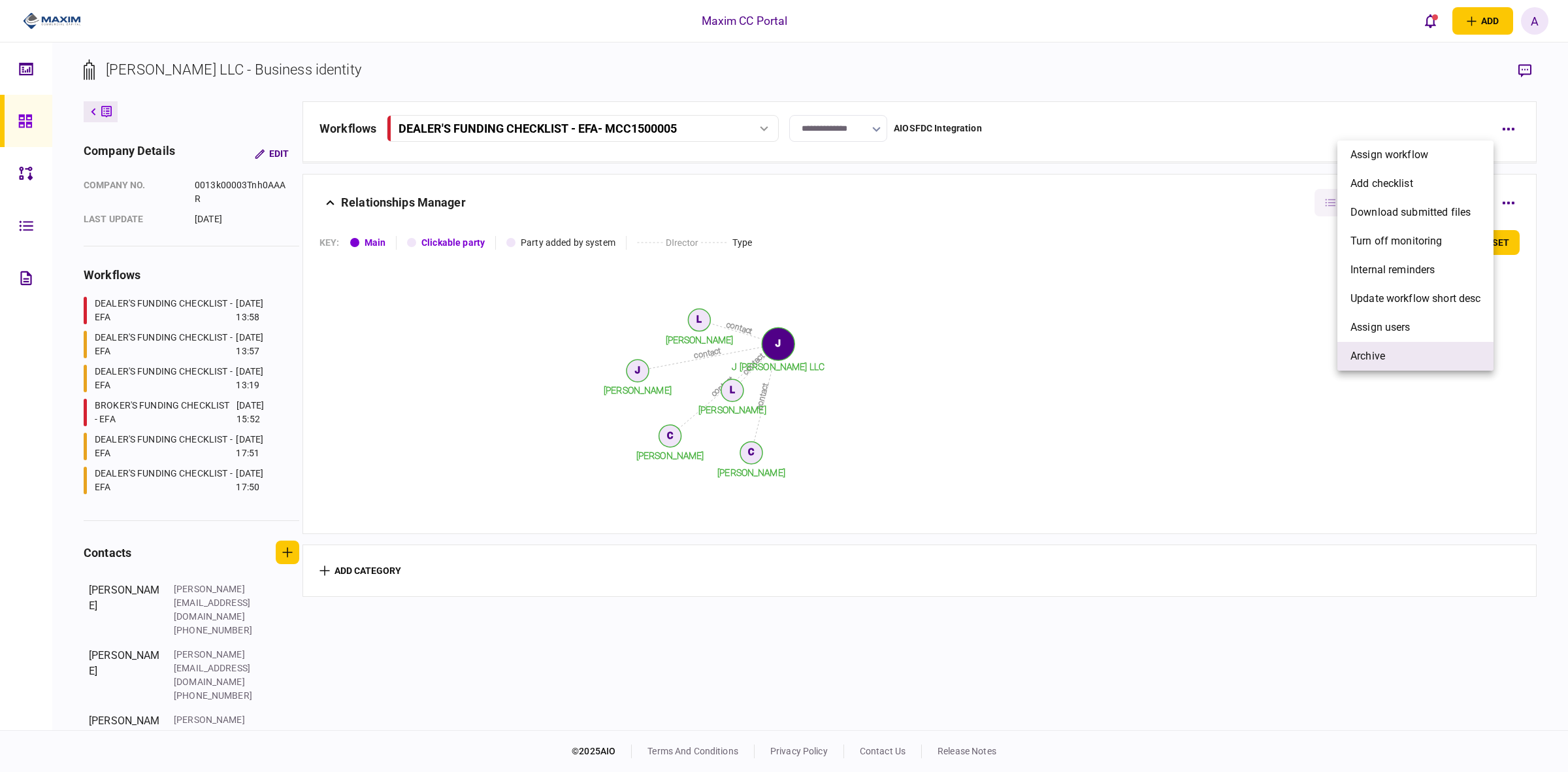
click at [1254, 349] on span "archive" at bounding box center [1368, 356] width 35 height 16
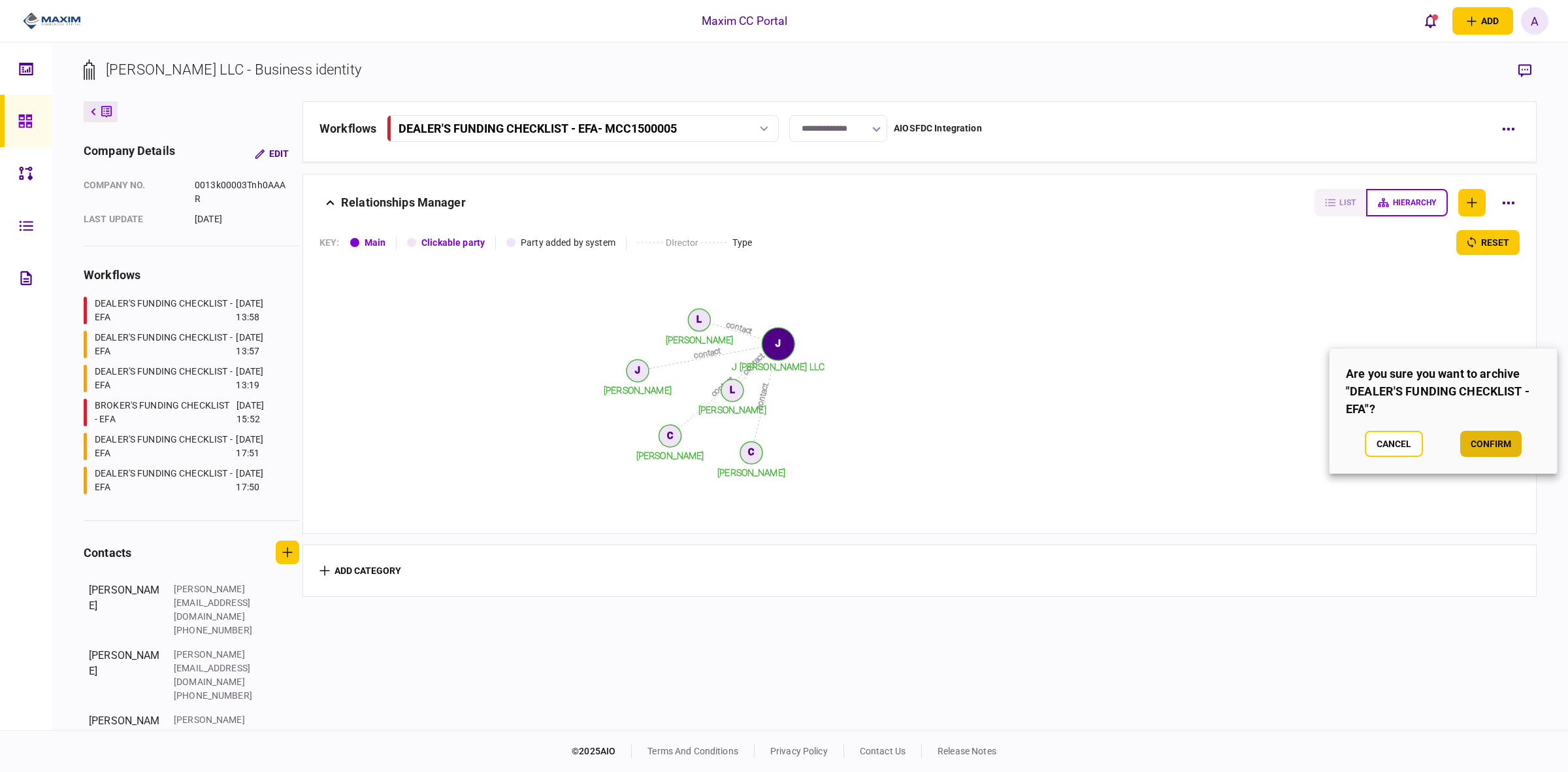
drag, startPoint x: 1469, startPoint y: 445, endPoint x: 1129, endPoint y: 374, distance: 347.3
click at [1254, 445] on button "confirm" at bounding box center [1490, 443] width 61 height 26
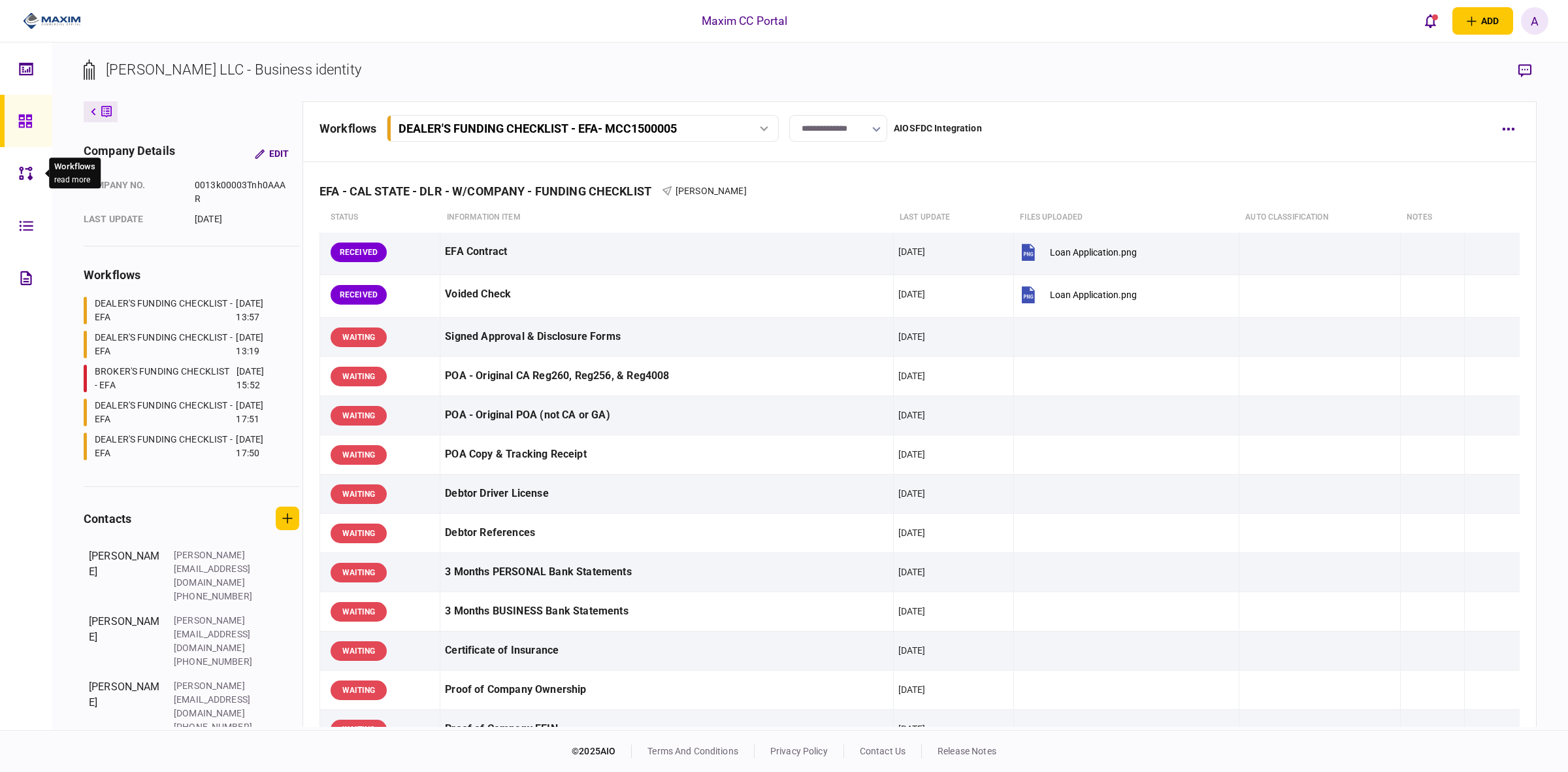
click at [24, 171] on icon at bounding box center [26, 174] width 14 height 15
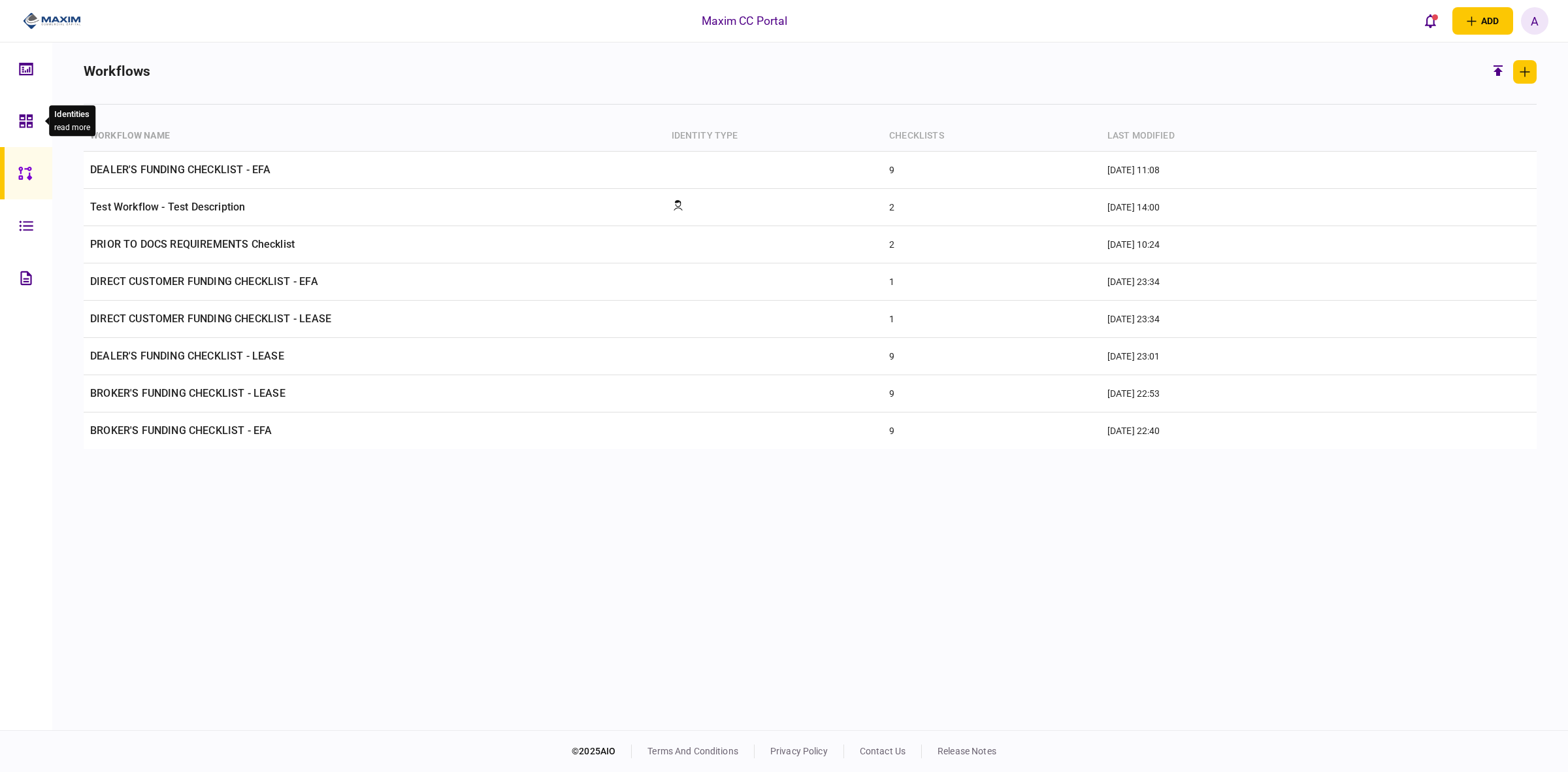
click at [28, 115] on icon at bounding box center [27, 121] width 13 height 13
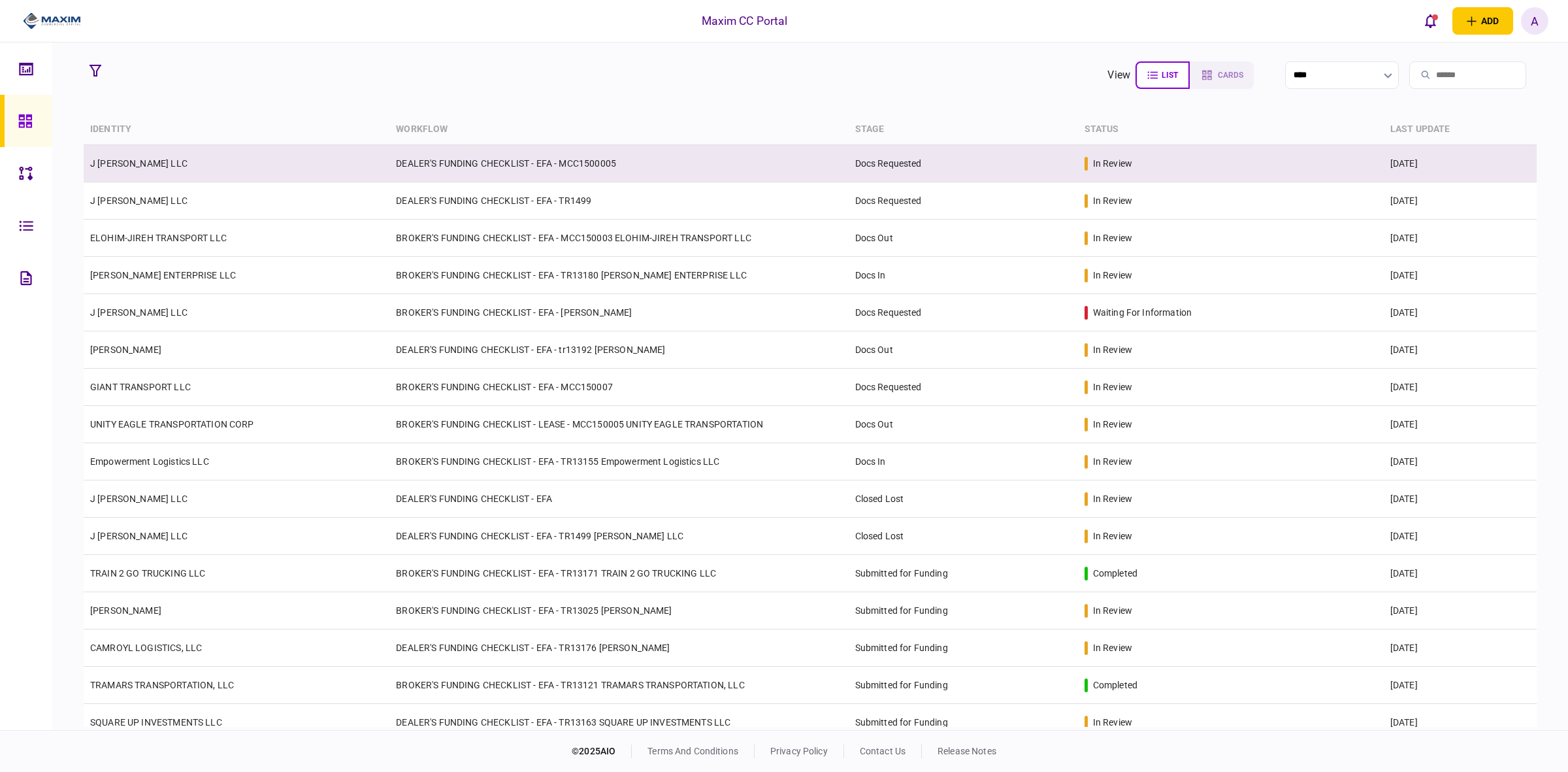
click at [678, 159] on td "DEALER'S FUNDING CHECKLIST - EFA - MCC1500005" at bounding box center [618, 163] width 459 height 37
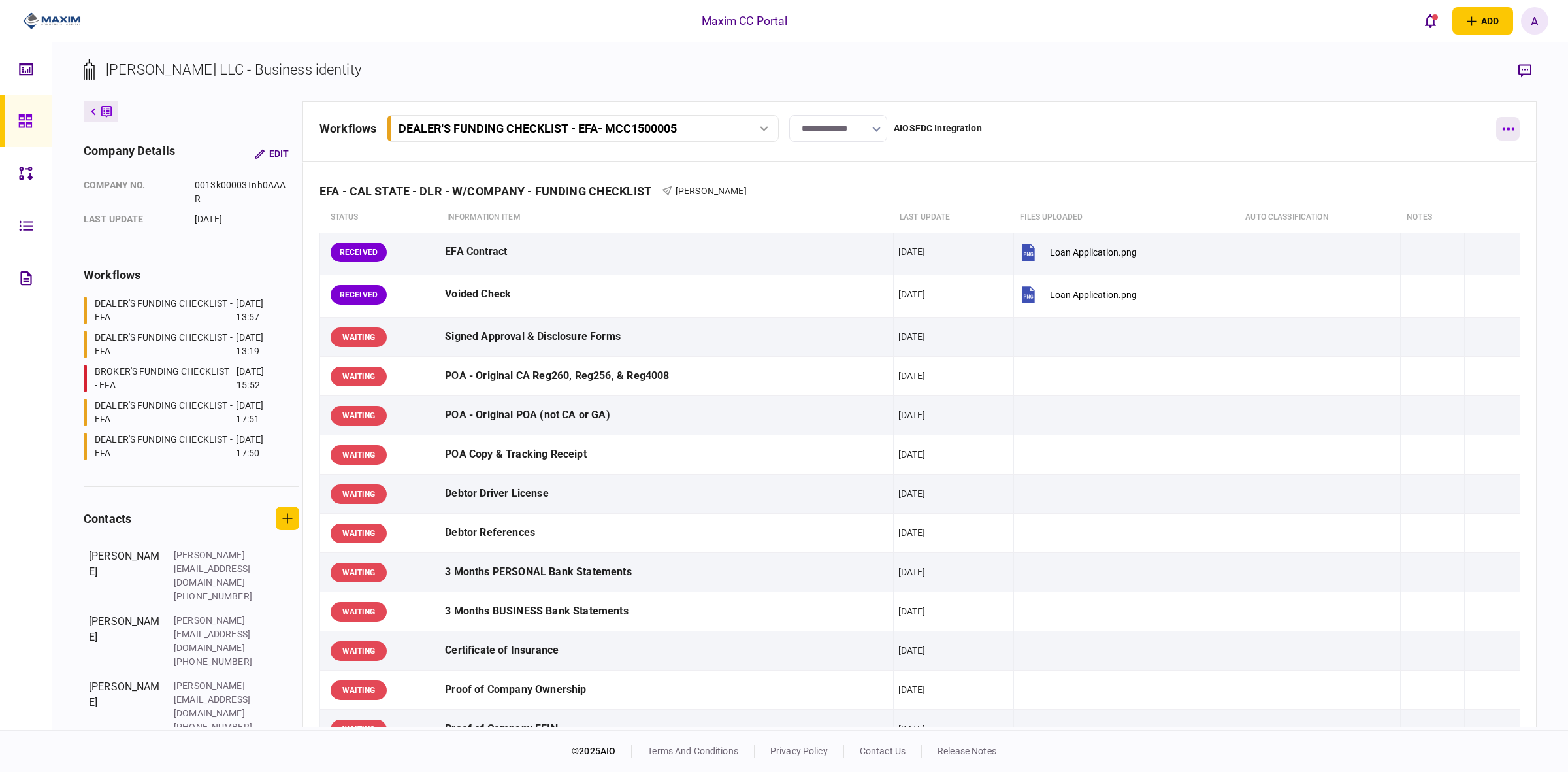
click at [1254, 126] on button "button" at bounding box center [1508, 129] width 24 height 24
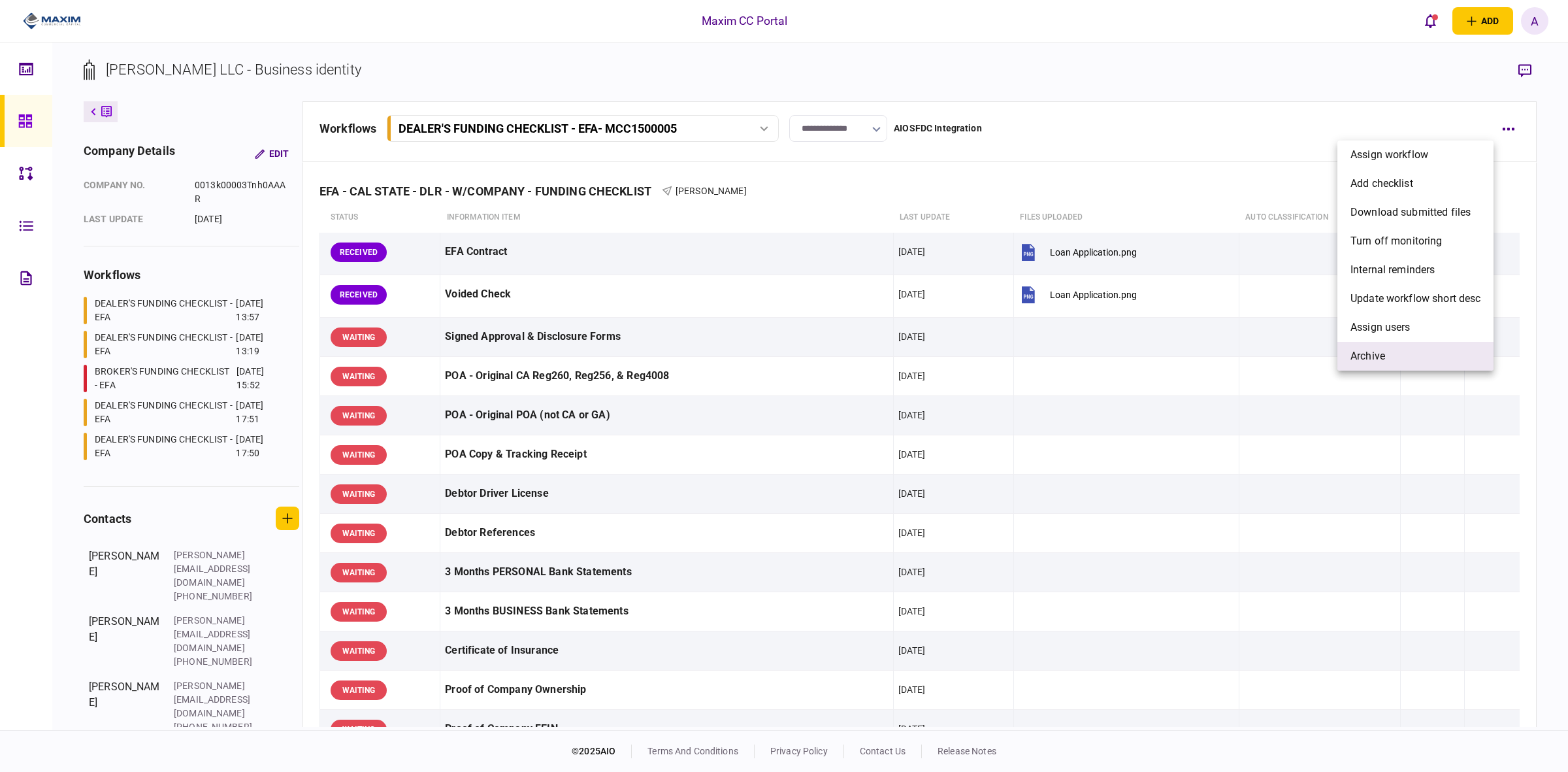
click at [1254, 354] on span "archive" at bounding box center [1368, 356] width 35 height 16
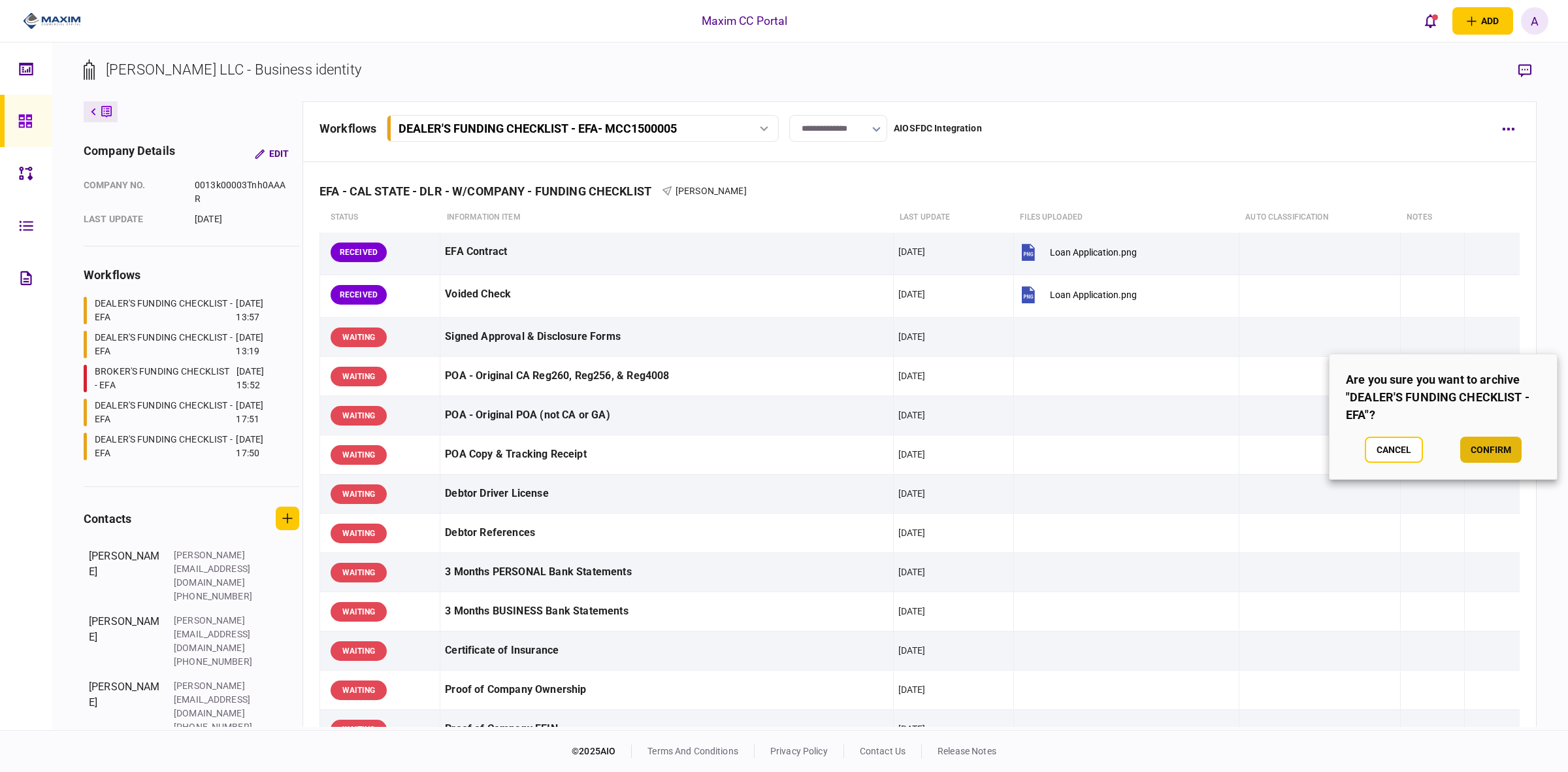
click at [1254, 453] on button "confirm" at bounding box center [1490, 449] width 61 height 26
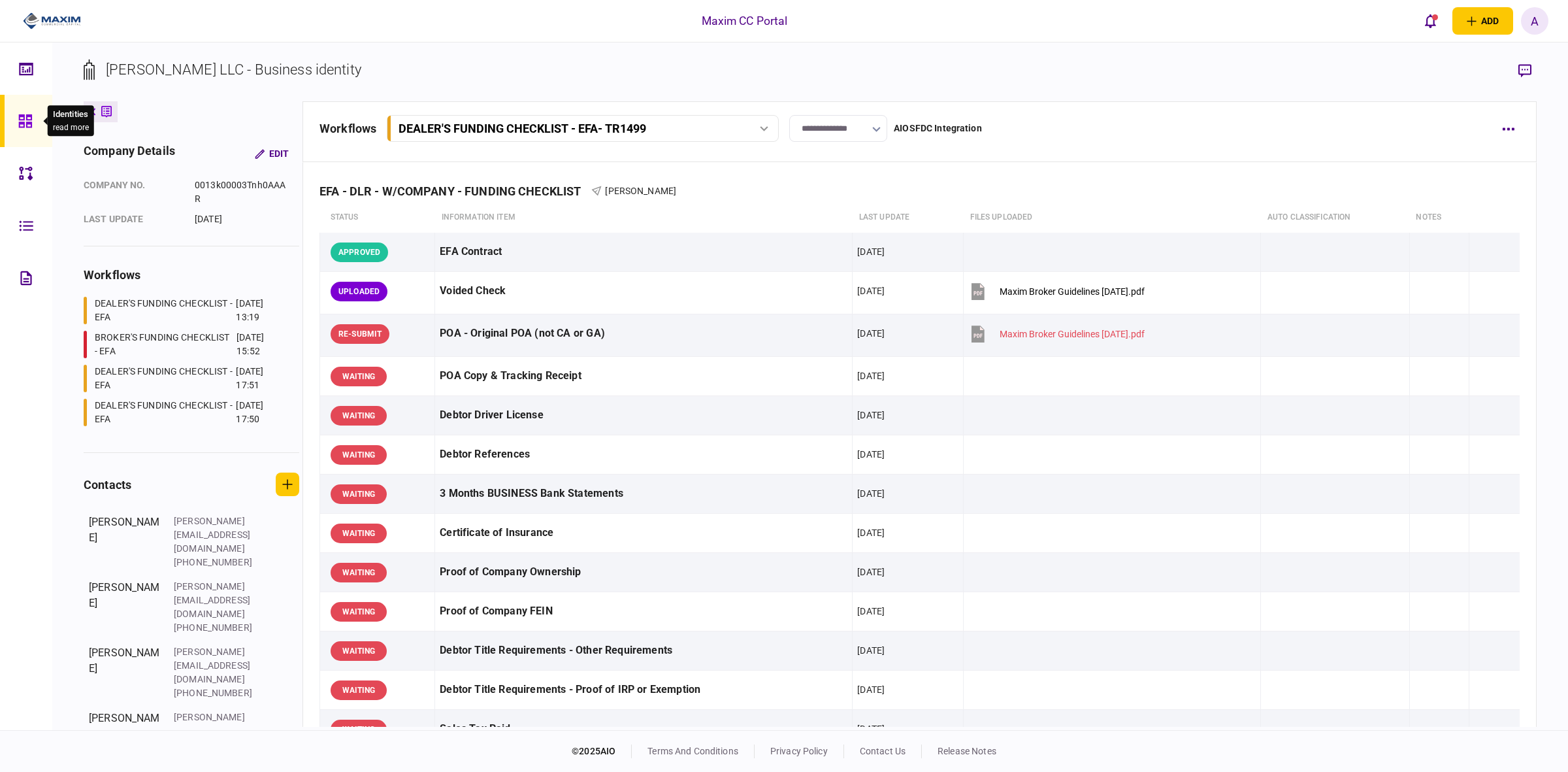
click at [28, 116] on icon at bounding box center [25, 121] width 14 height 15
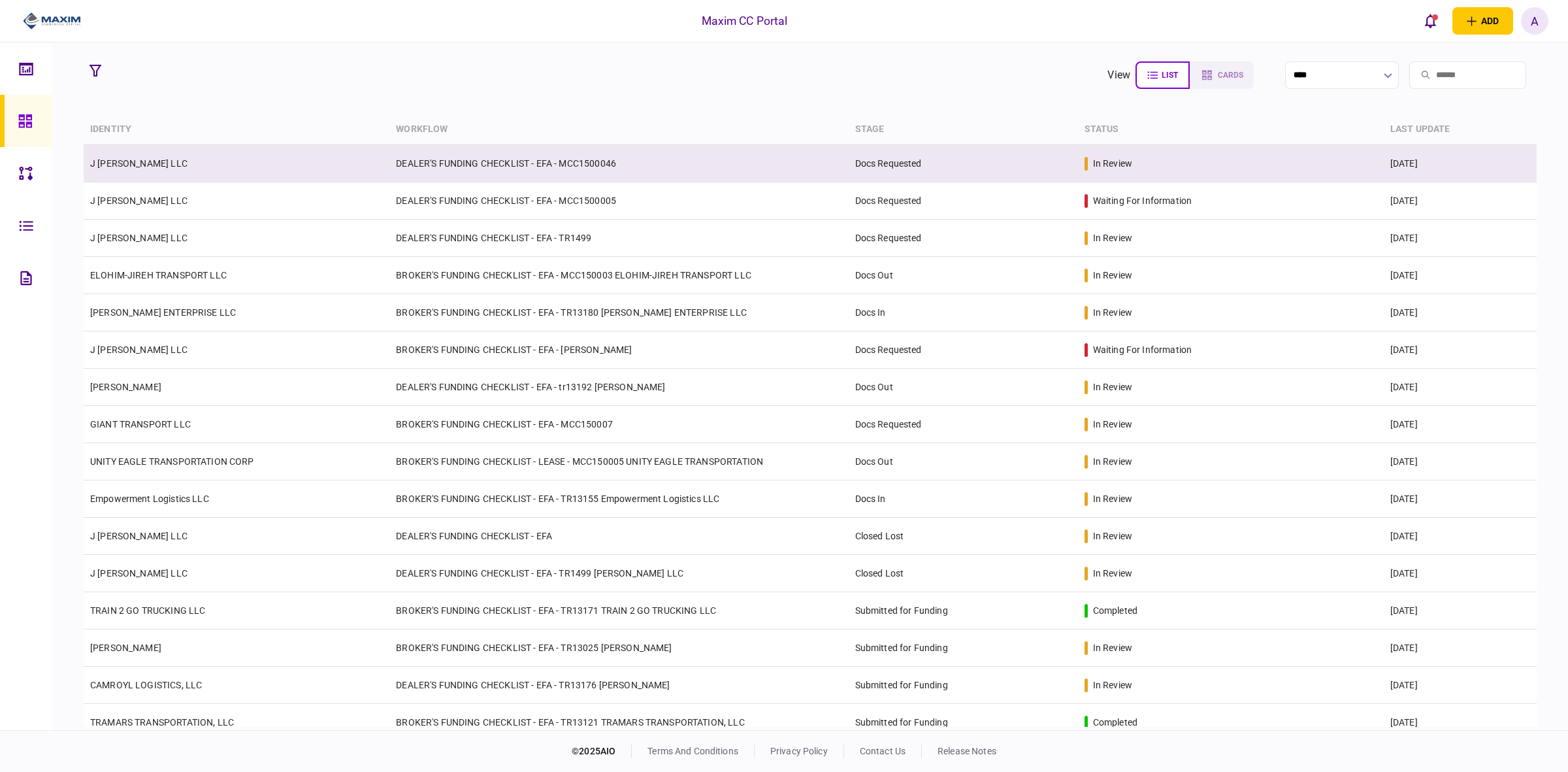
click at [459, 162] on td "DEALER'S FUNDING CHECKLIST - EFA - MCC1500046" at bounding box center [618, 163] width 459 height 37
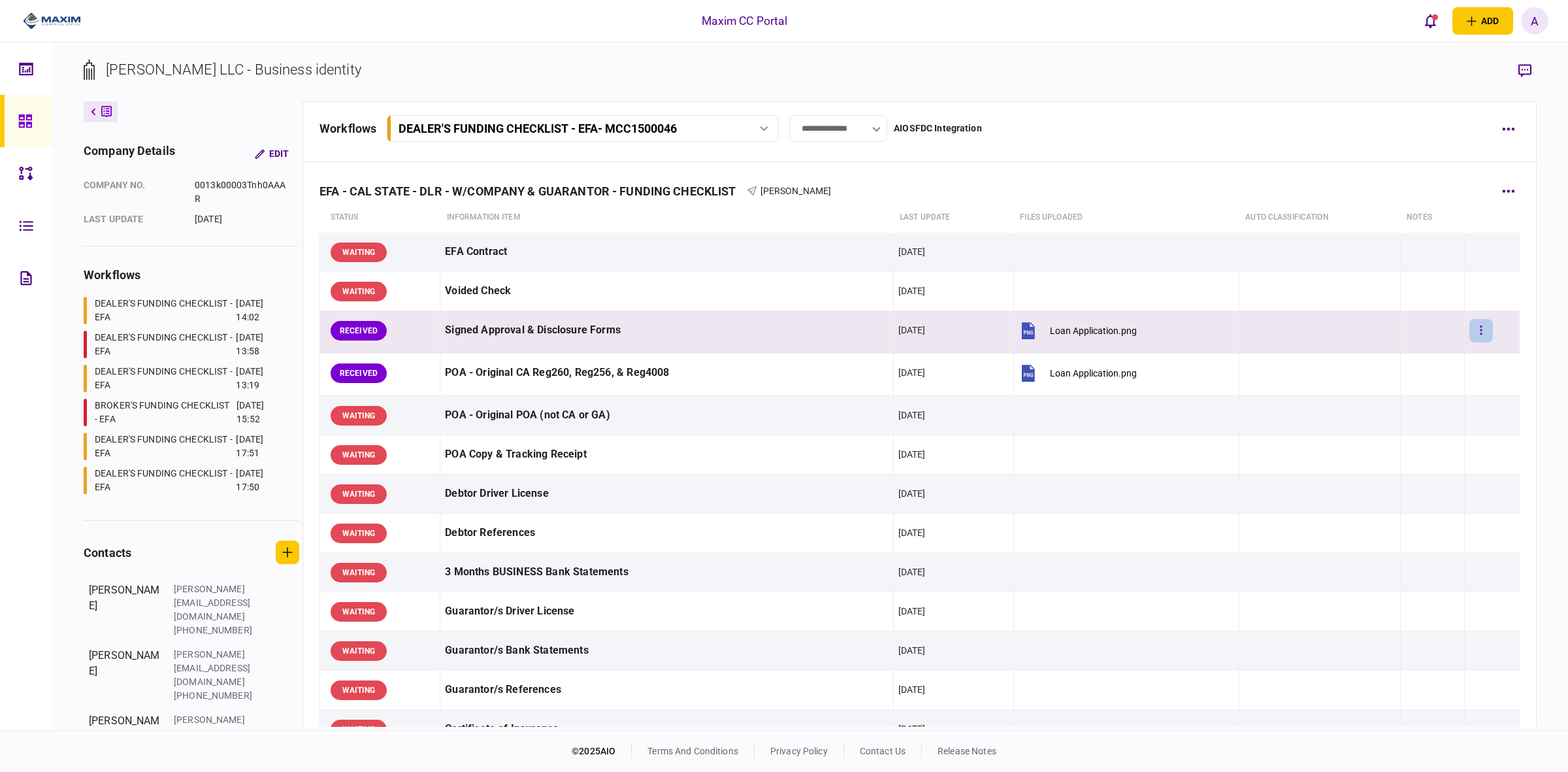
click at [1254, 332] on icon "button" at bounding box center [1482, 330] width 3 height 13
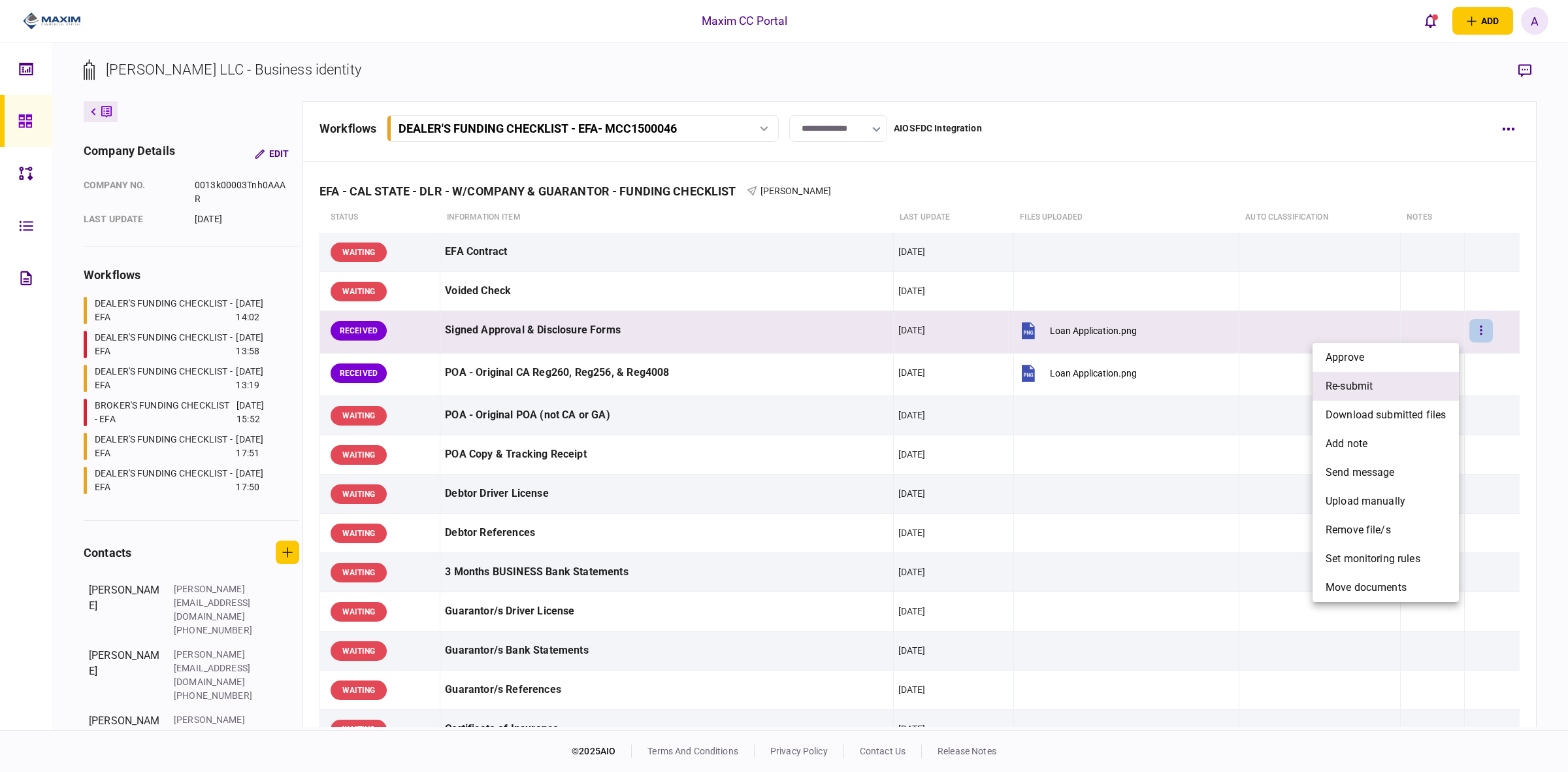
click at [1254, 383] on span "re-submit" at bounding box center [1349, 386] width 47 height 16
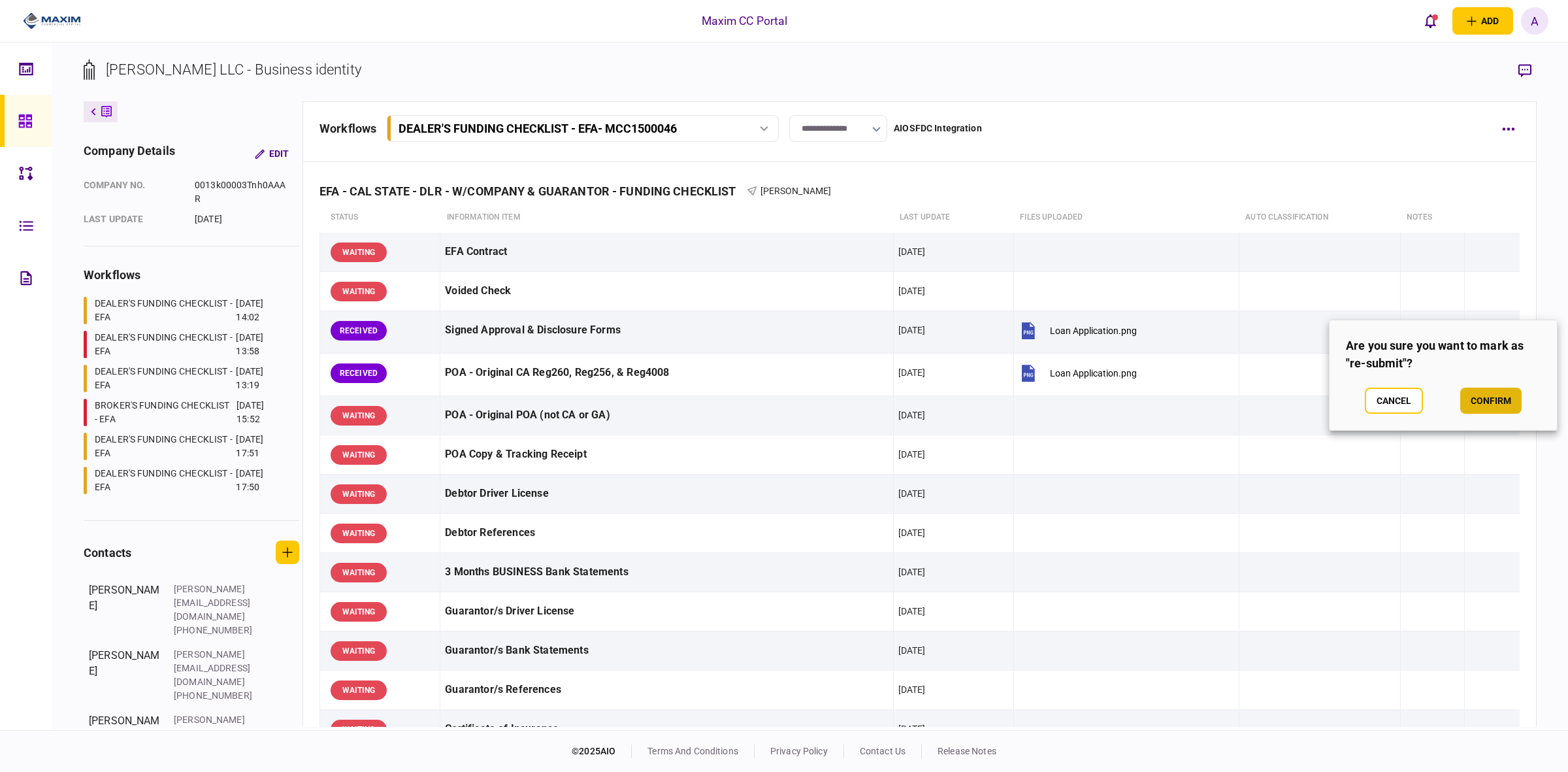
click at [1254, 399] on button "confirm" at bounding box center [1490, 400] width 61 height 26
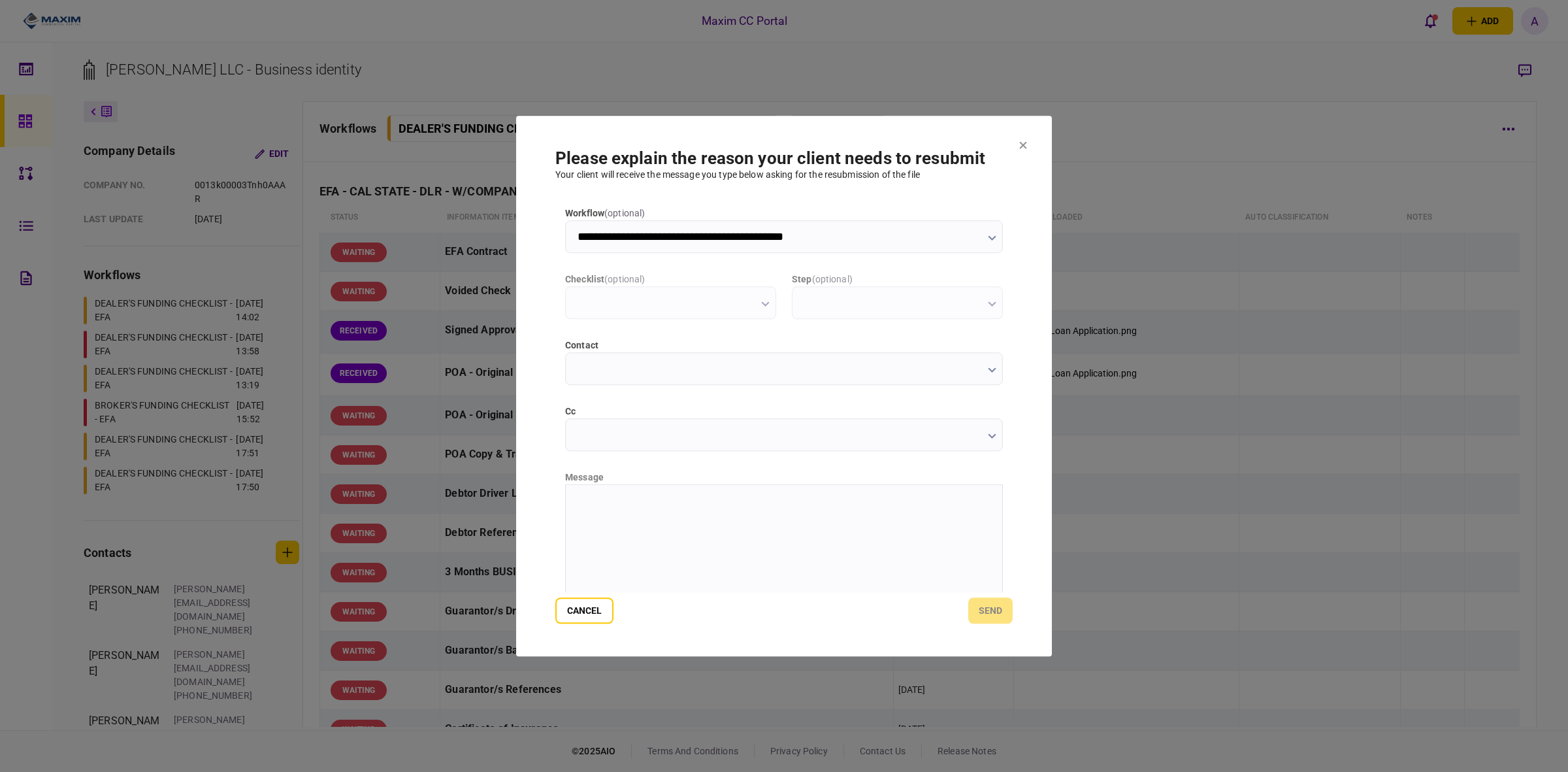
type input "**********"
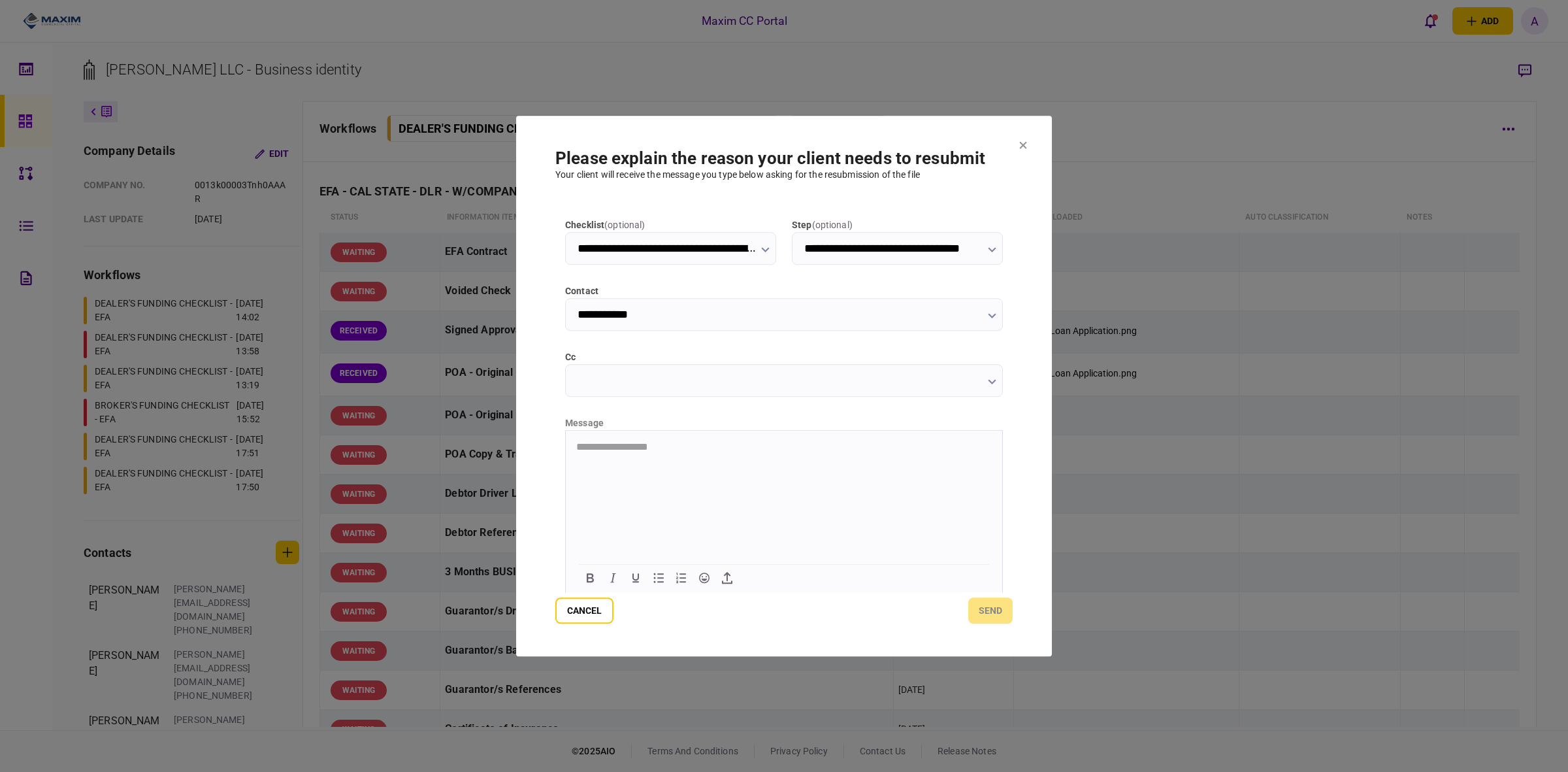
click at [609, 462] on html "**********" at bounding box center [784, 446] width 436 height 33
click at [985, 608] on button "send" at bounding box center [990, 610] width 44 height 26
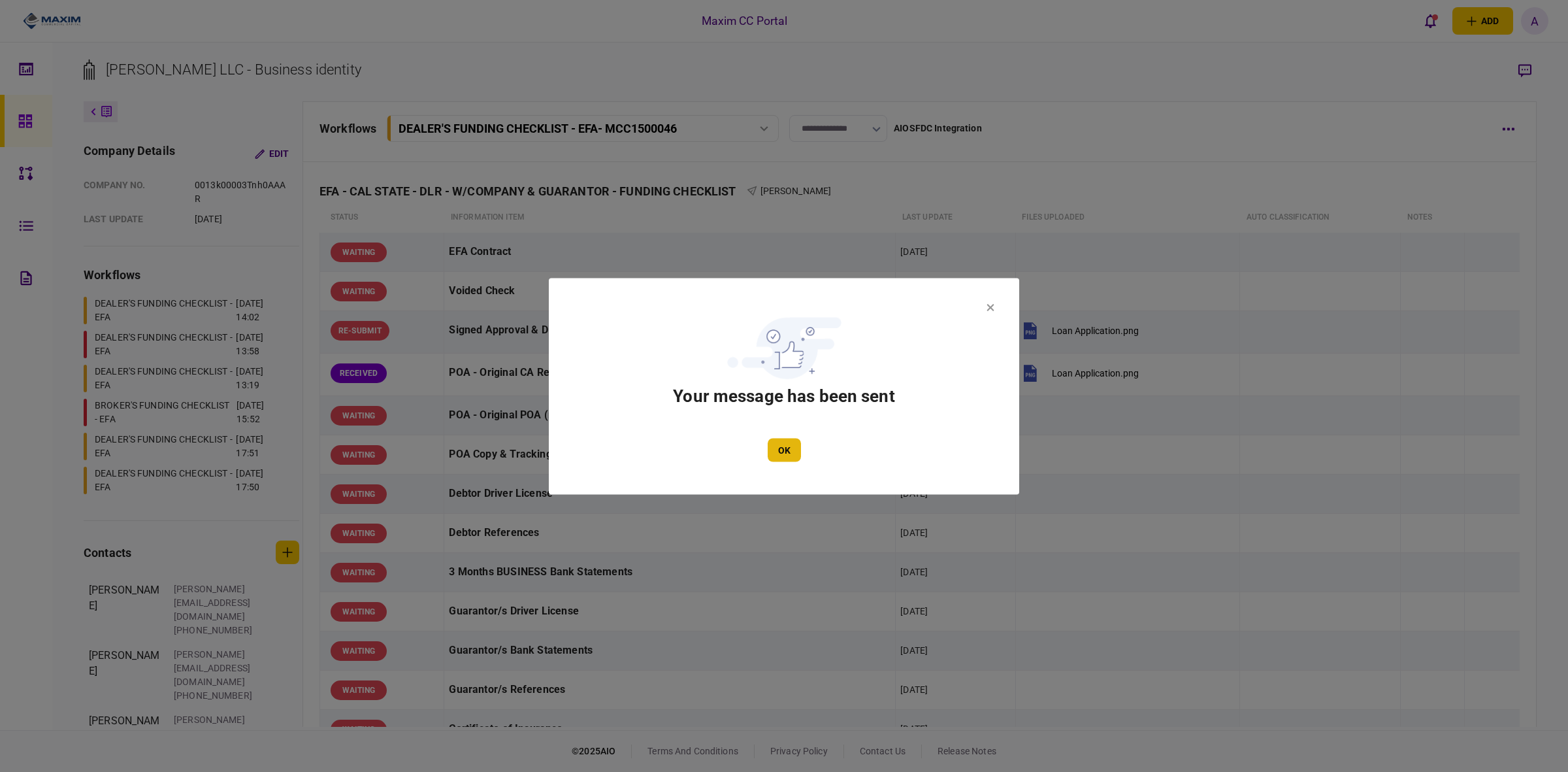
click at [784, 446] on button "OK" at bounding box center [784, 450] width 33 height 24
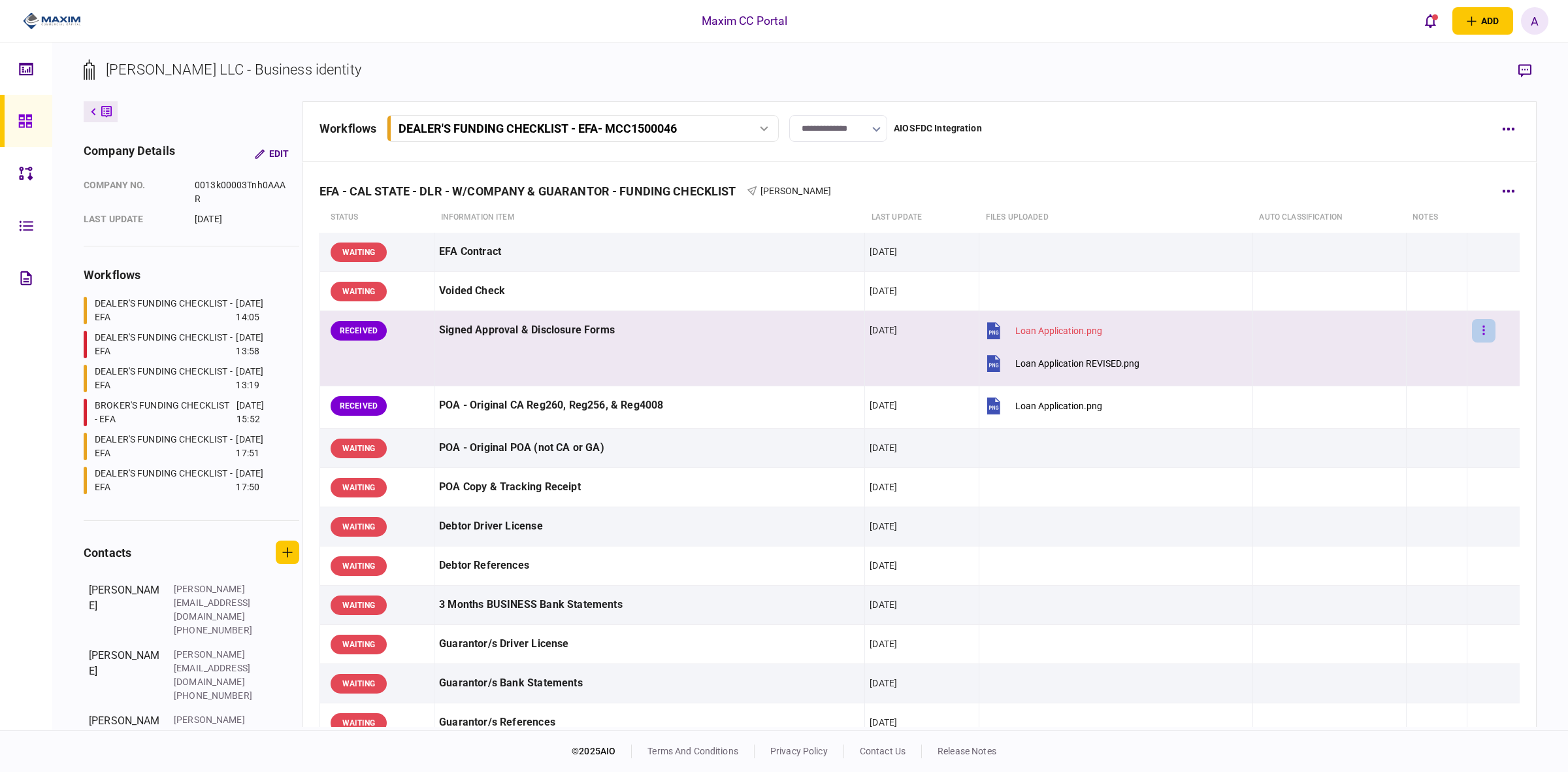
click at [1483, 327] on icon "button" at bounding box center [1484, 330] width 2 height 9
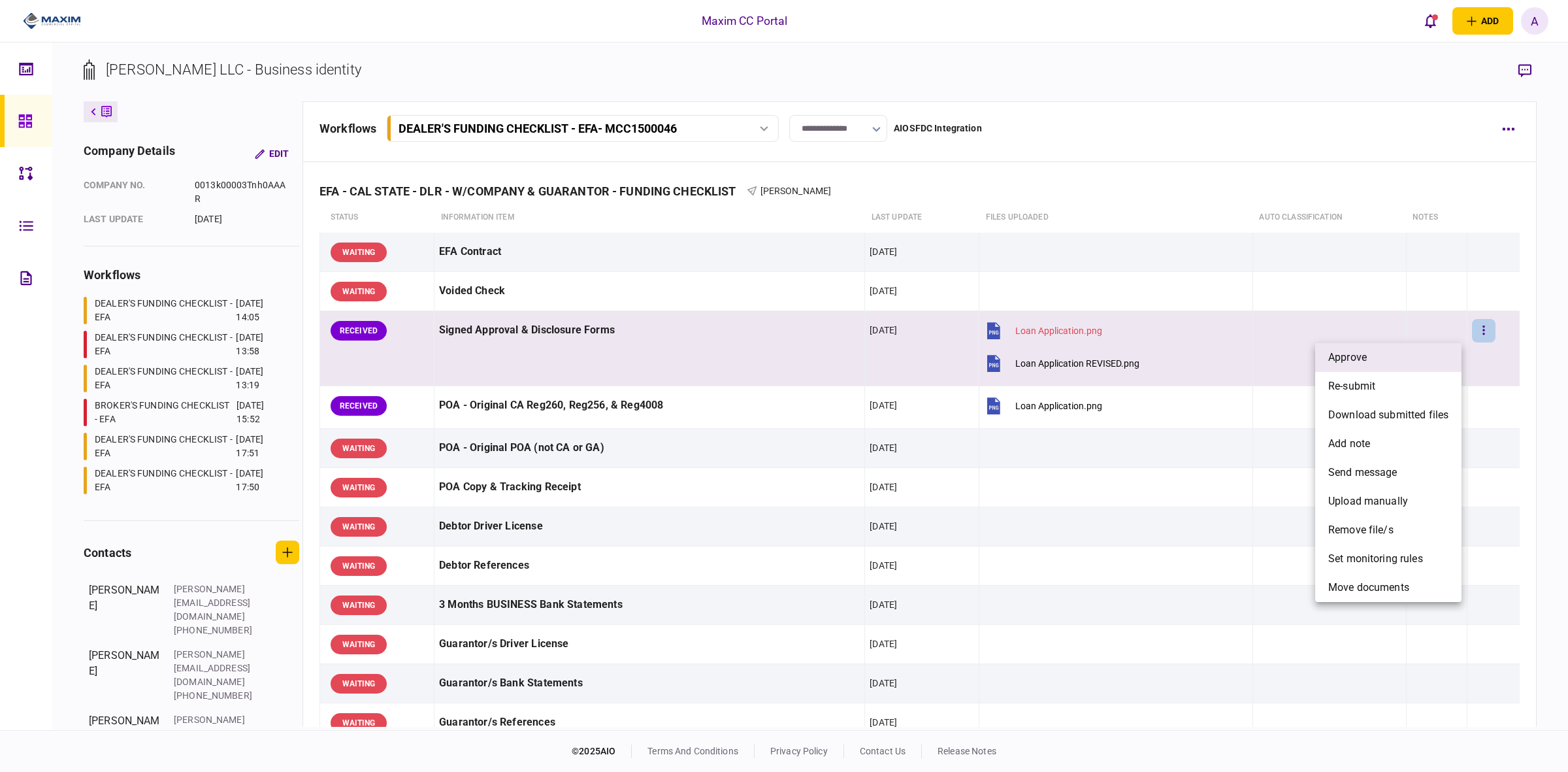
click at [1341, 358] on span "approve" at bounding box center [1348, 357] width 38 height 16
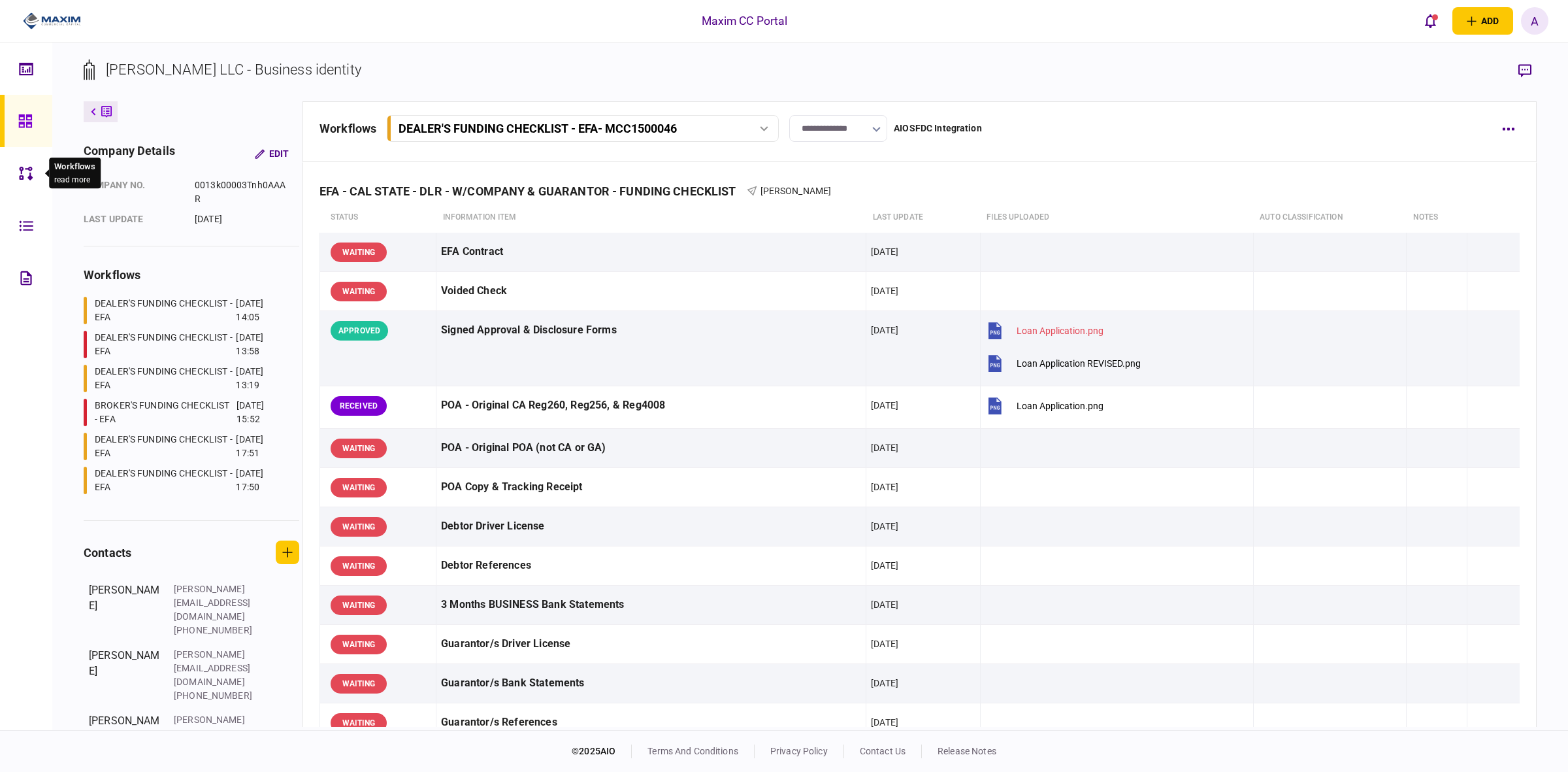
click at [20, 167] on icon at bounding box center [26, 173] width 14 height 14
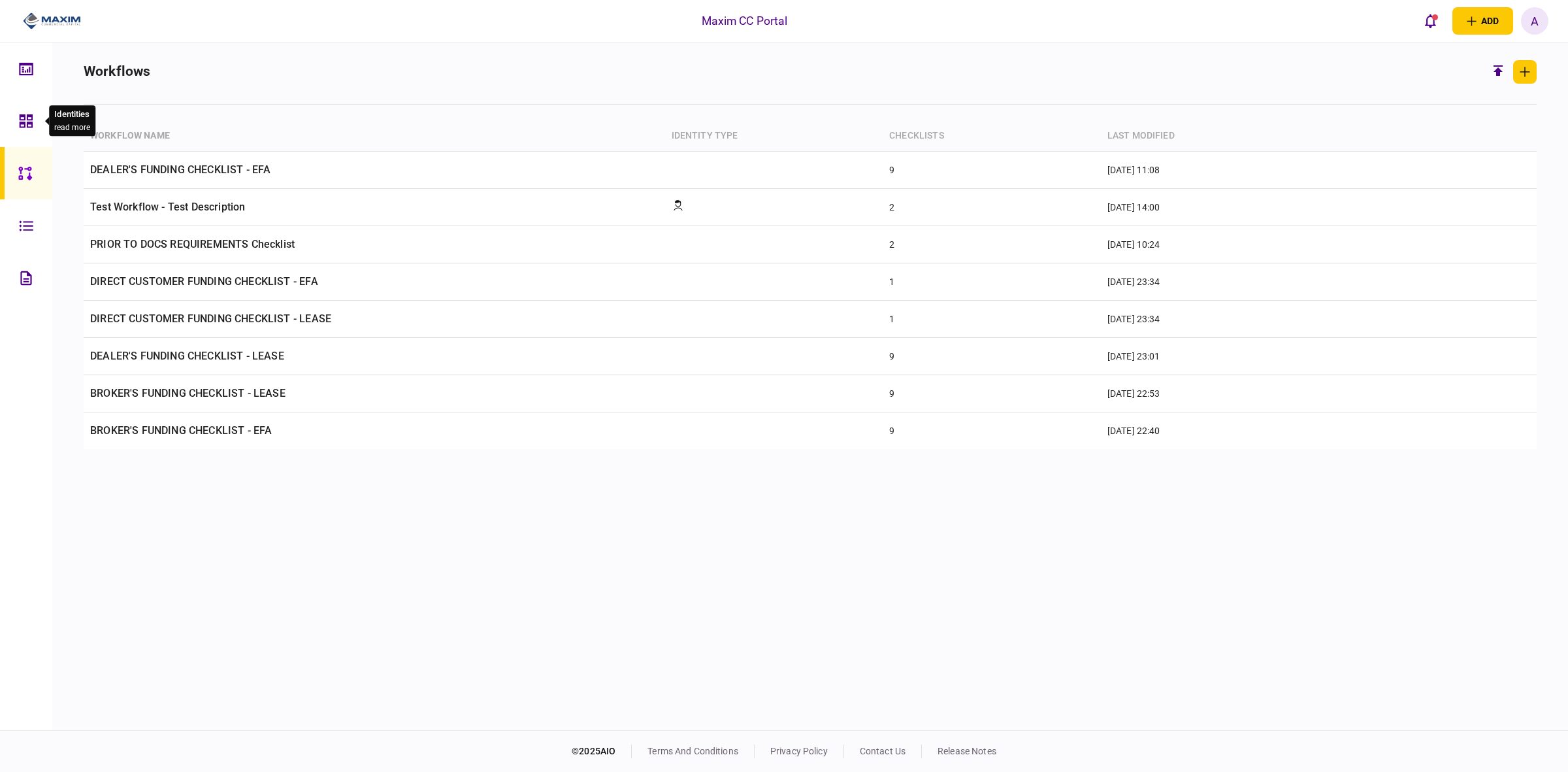
click at [25, 122] on icon at bounding box center [27, 121] width 13 height 13
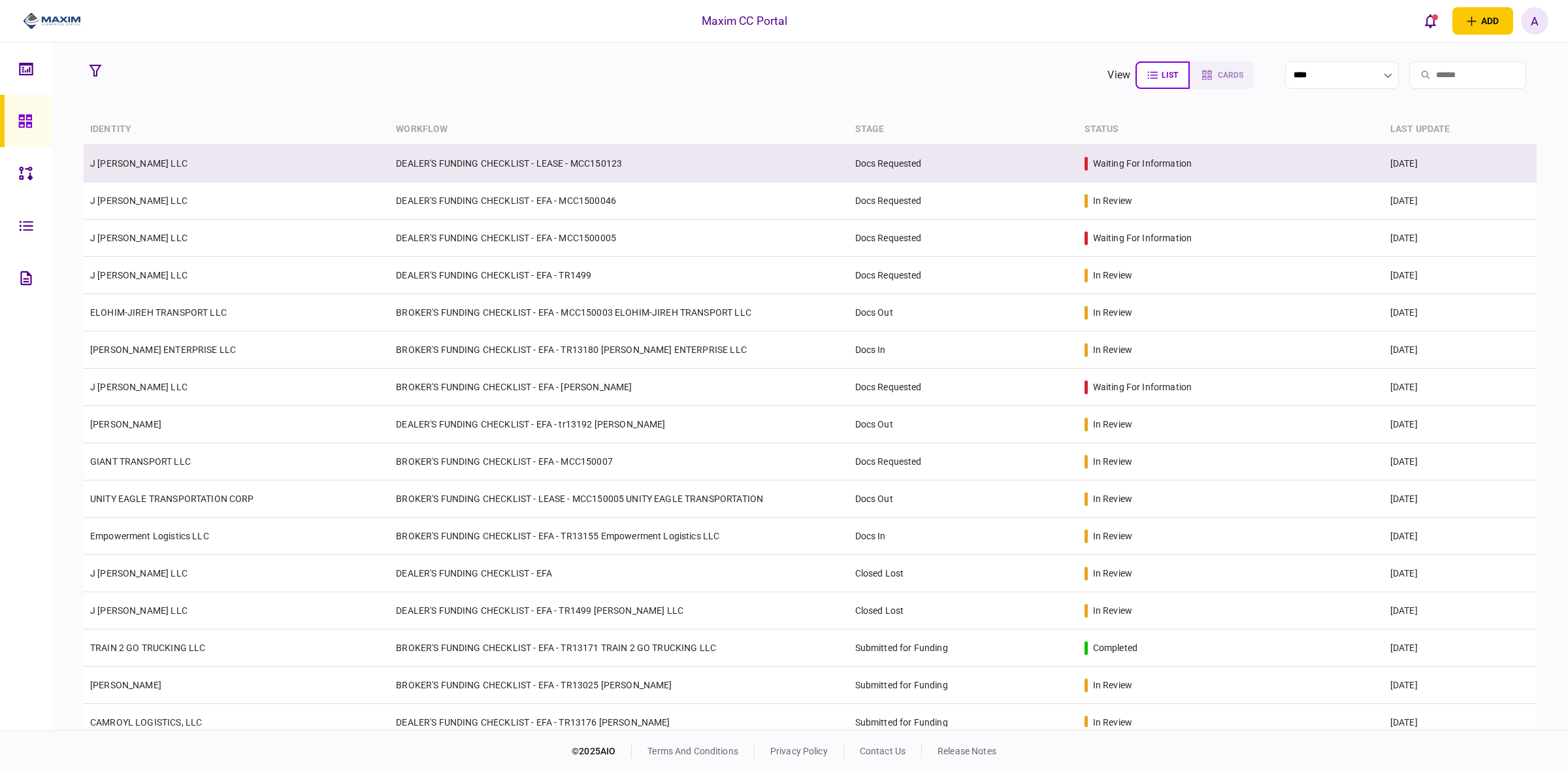
click at [490, 159] on td "DEALER'S FUNDING CHECKLIST - LEASE - MCC150123" at bounding box center [618, 163] width 459 height 37
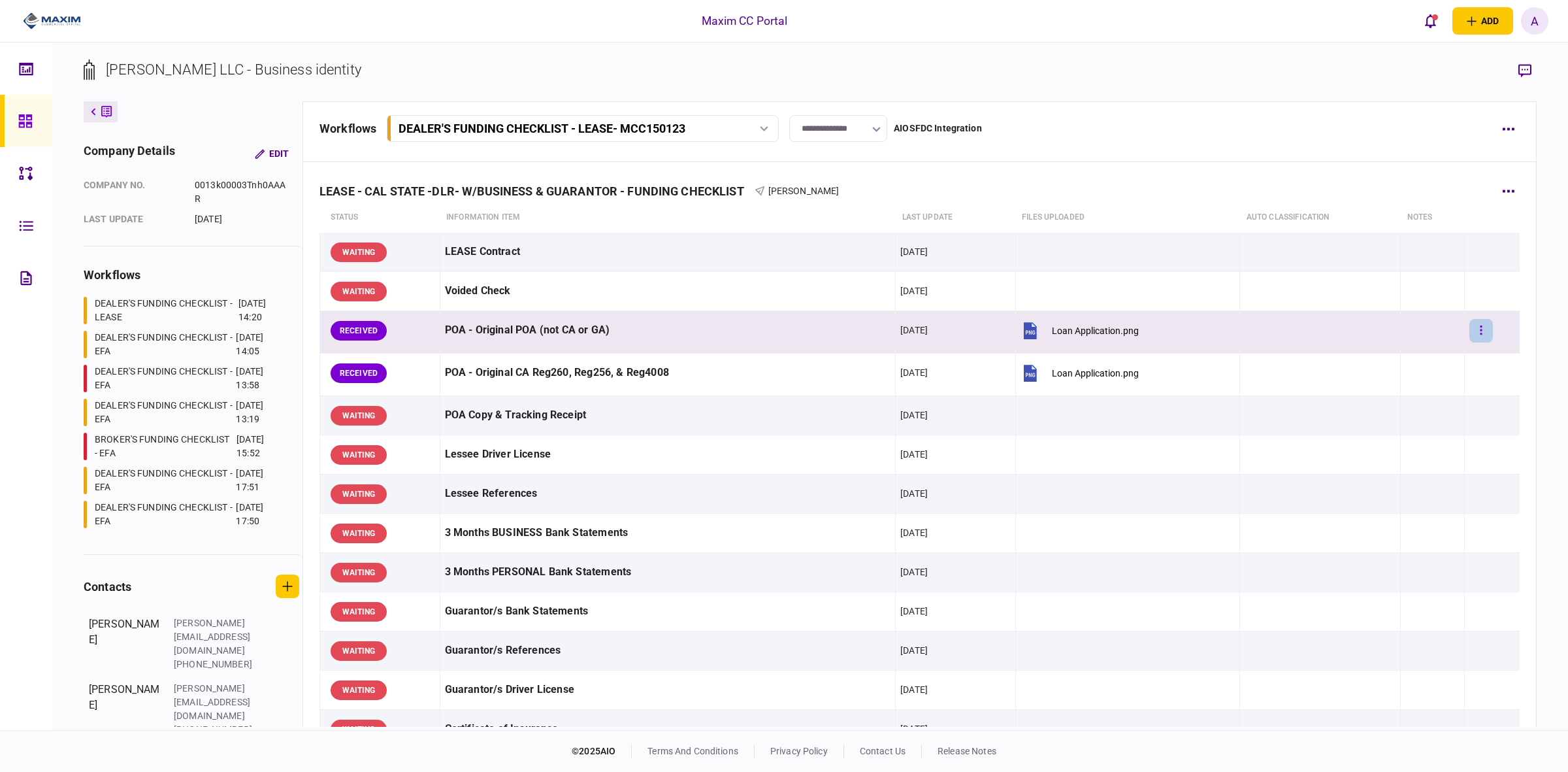
click at [1474, 329] on button "button" at bounding box center [1482, 331] width 24 height 24
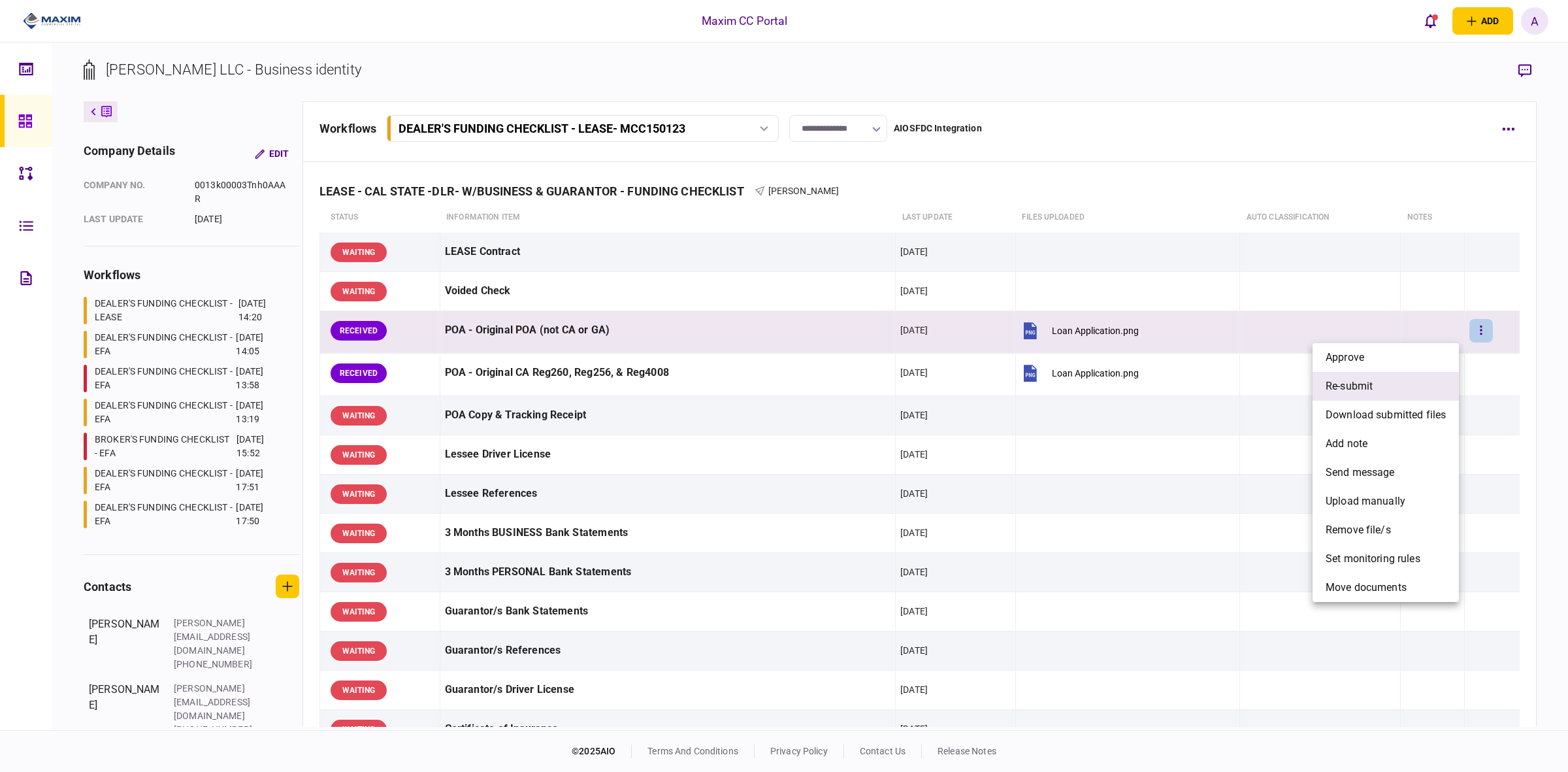
click at [1364, 381] on span "re-submit" at bounding box center [1349, 386] width 47 height 16
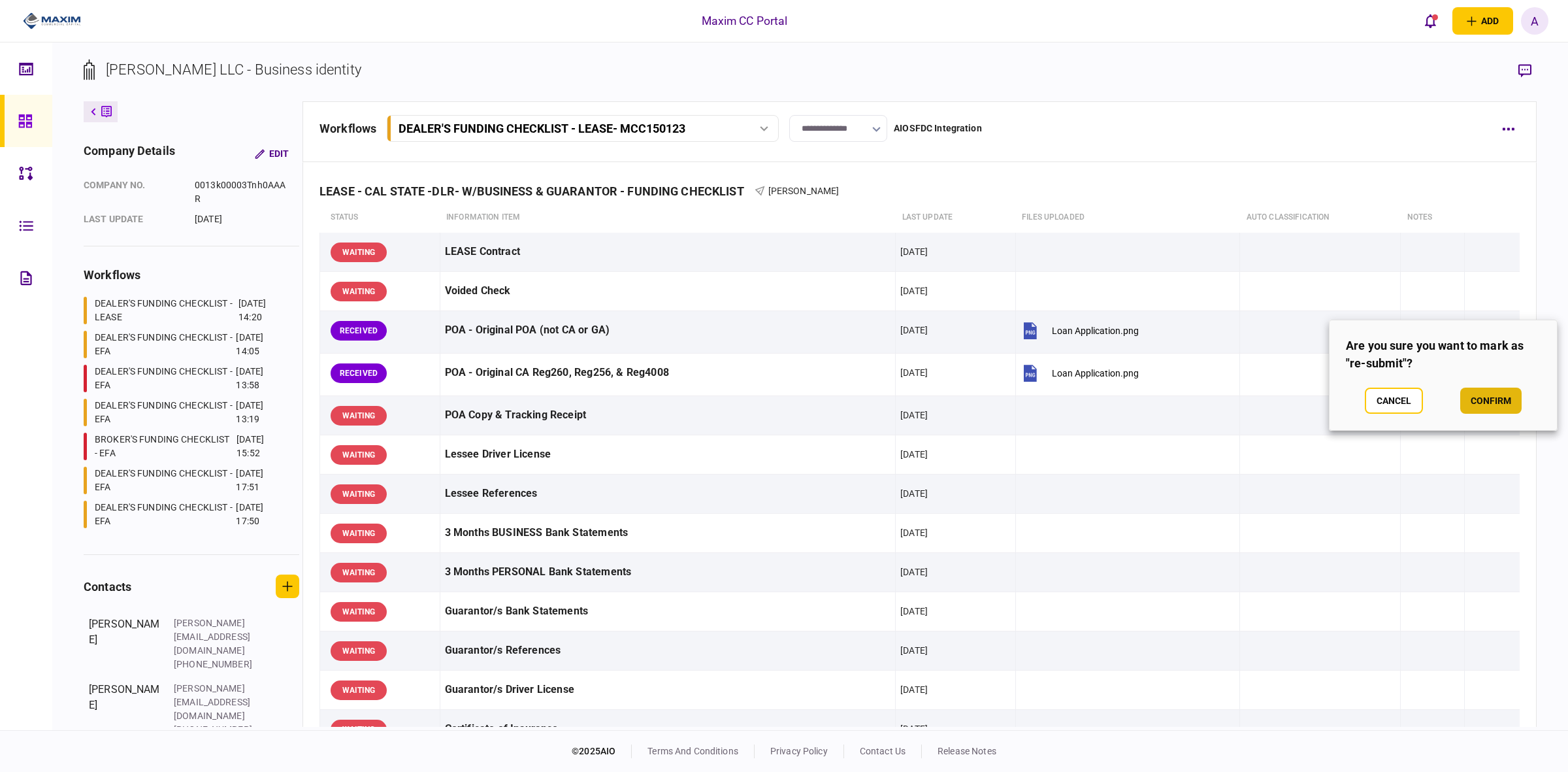
click at [1481, 397] on button "confirm" at bounding box center [1490, 400] width 61 height 26
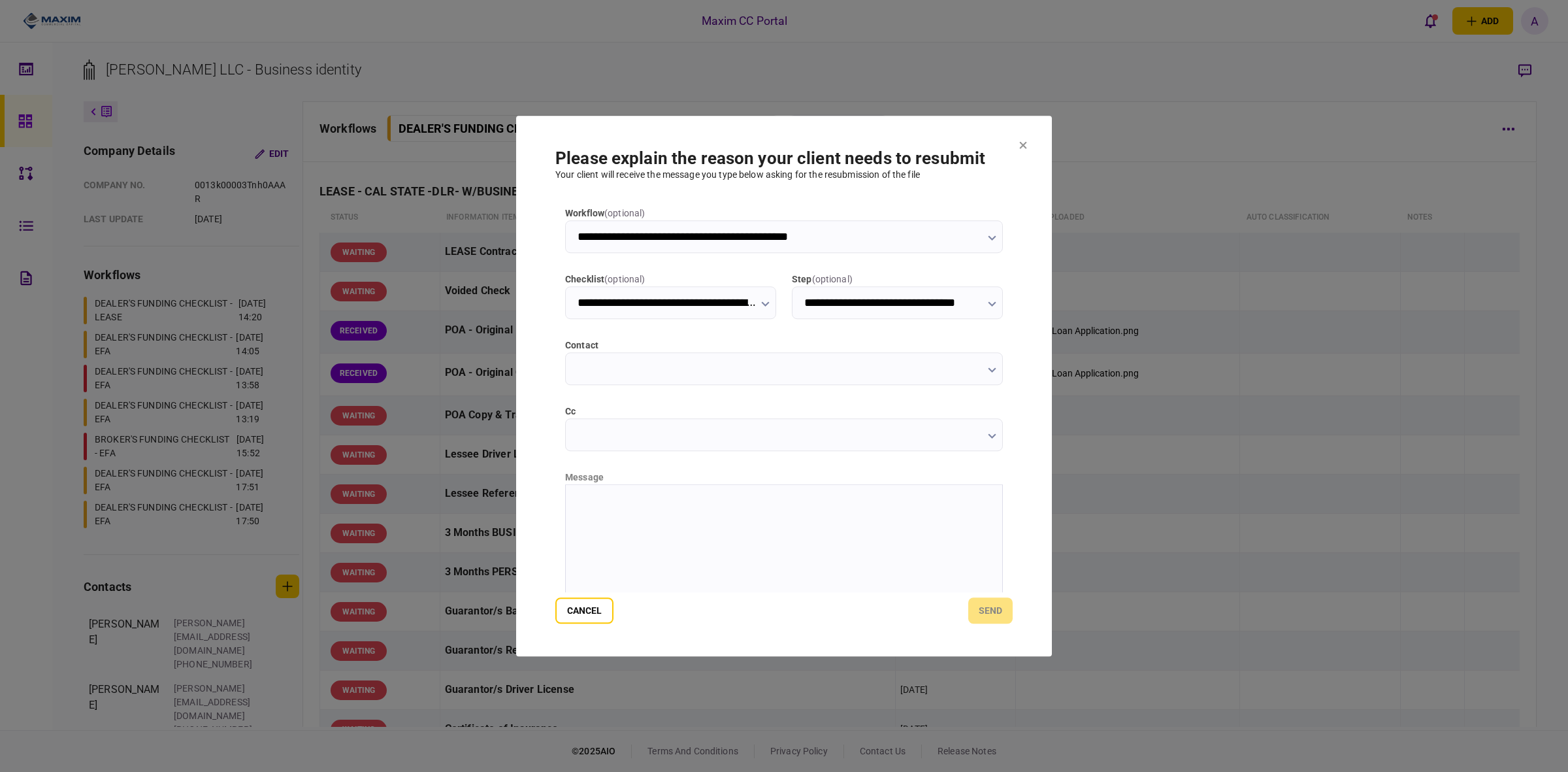
type input "**********"
click at [649, 513] on html "**********" at bounding box center [784, 501] width 436 height 33
click at [992, 608] on button "send" at bounding box center [990, 610] width 44 height 26
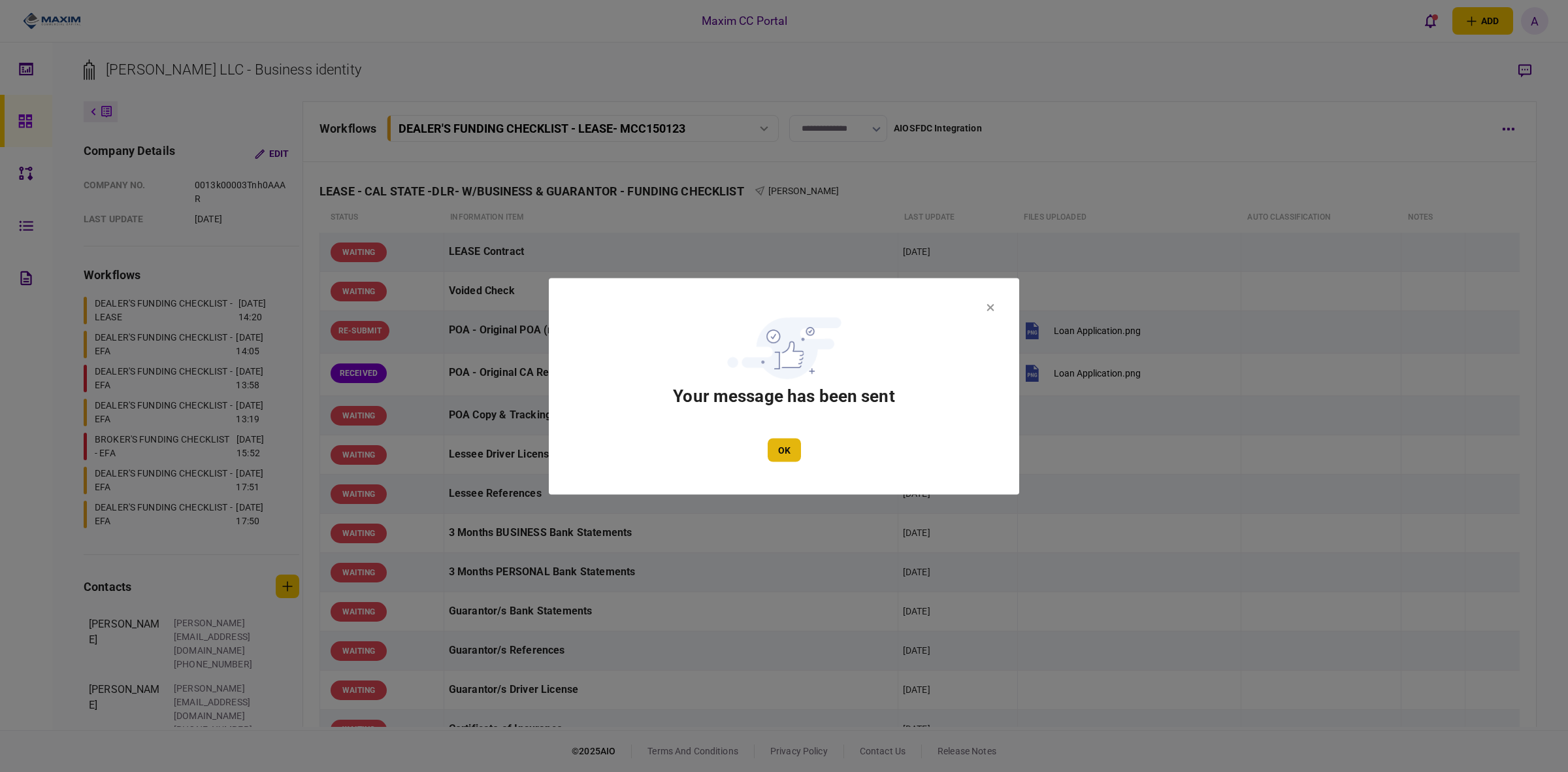
click at [789, 451] on button "OK" at bounding box center [784, 450] width 33 height 24
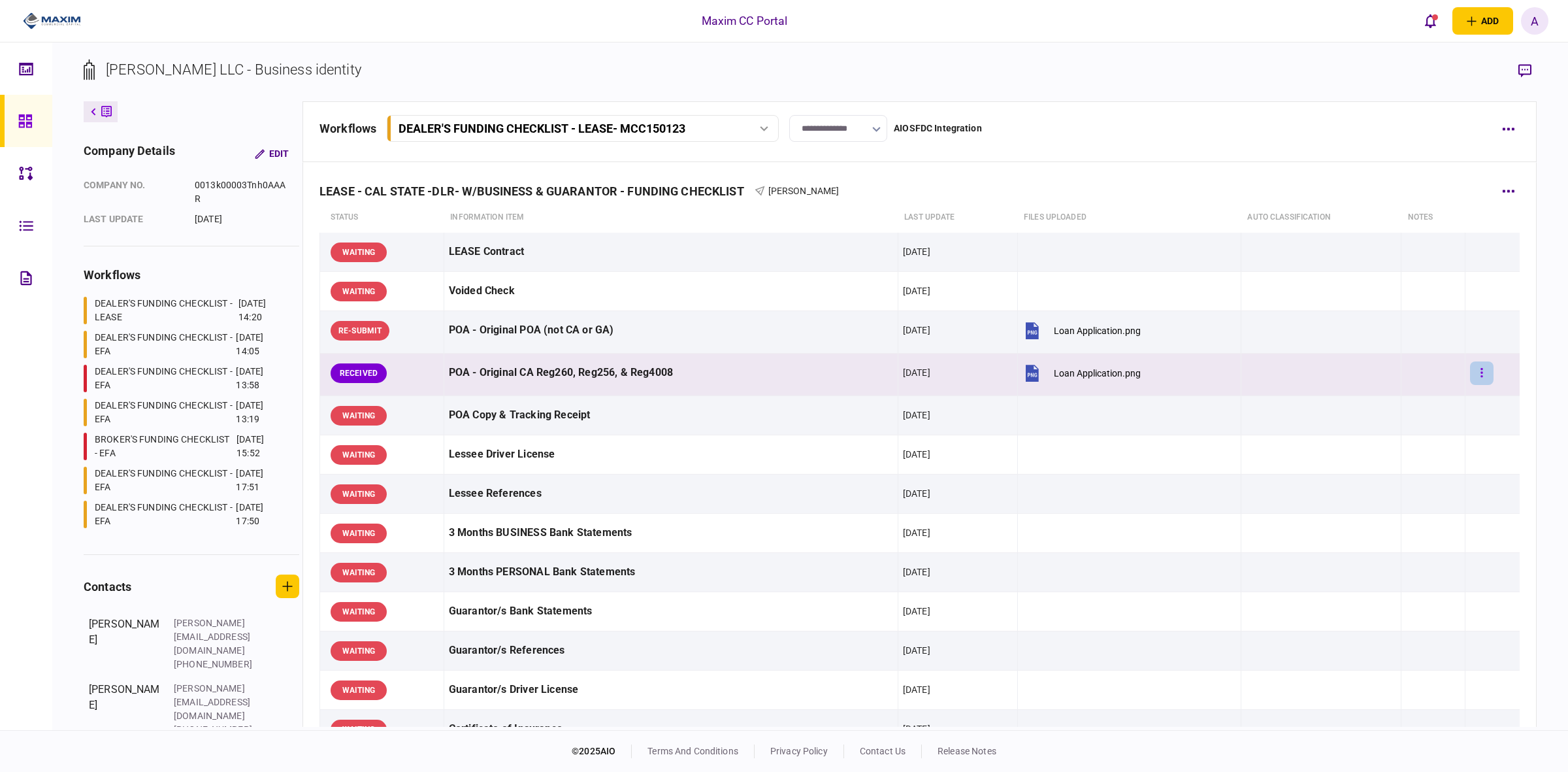
click at [1481, 374] on icon "button" at bounding box center [1482, 372] width 2 height 9
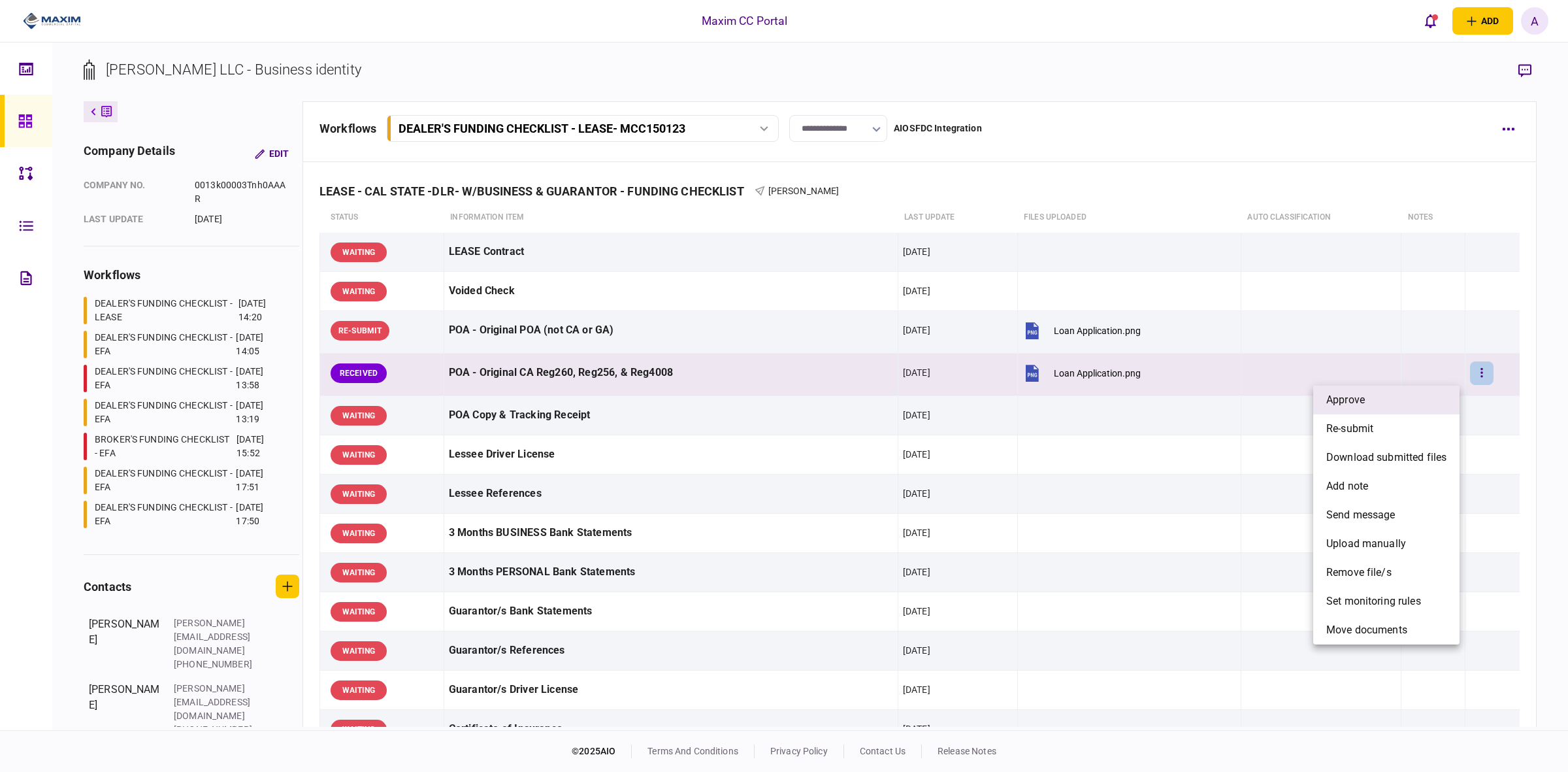
click at [1355, 400] on span "approve" at bounding box center [1346, 400] width 38 height 16
